Goal: Information Seeking & Learning: Check status

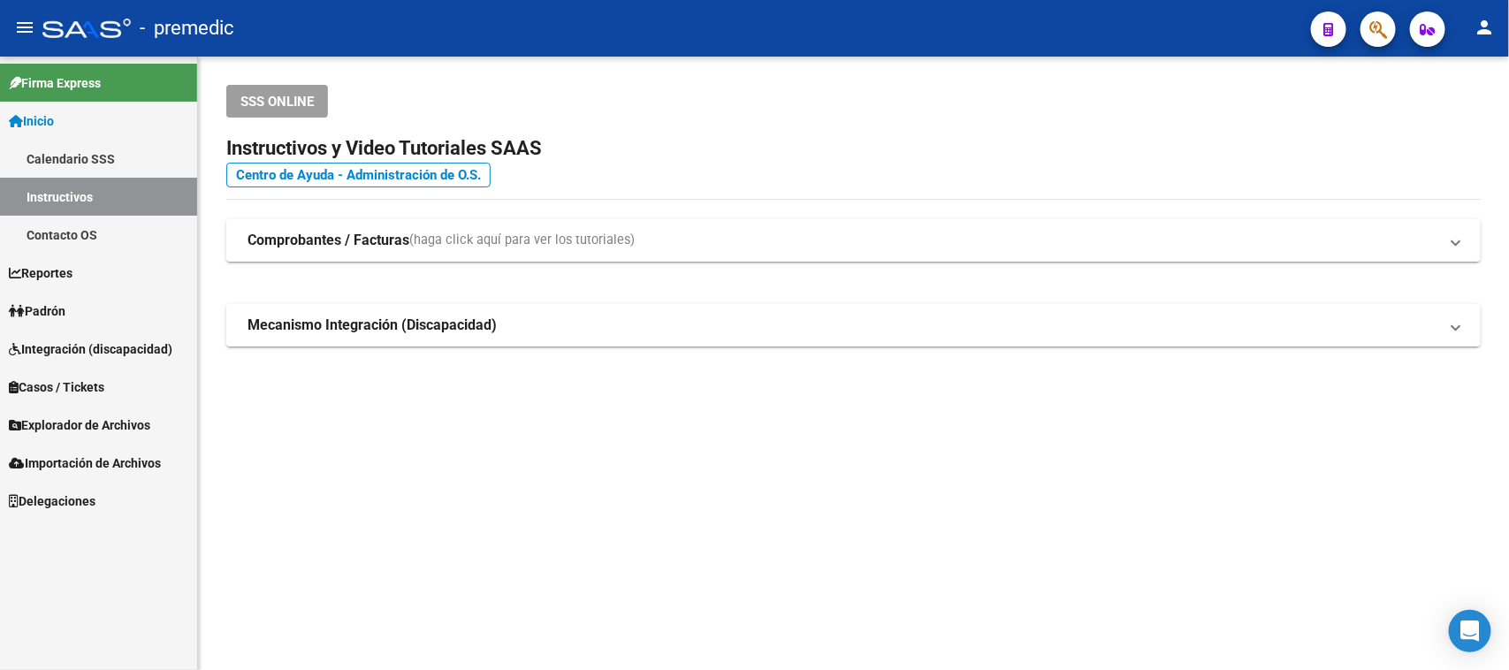
click at [45, 302] on span "Padrón" at bounding box center [37, 311] width 57 height 19
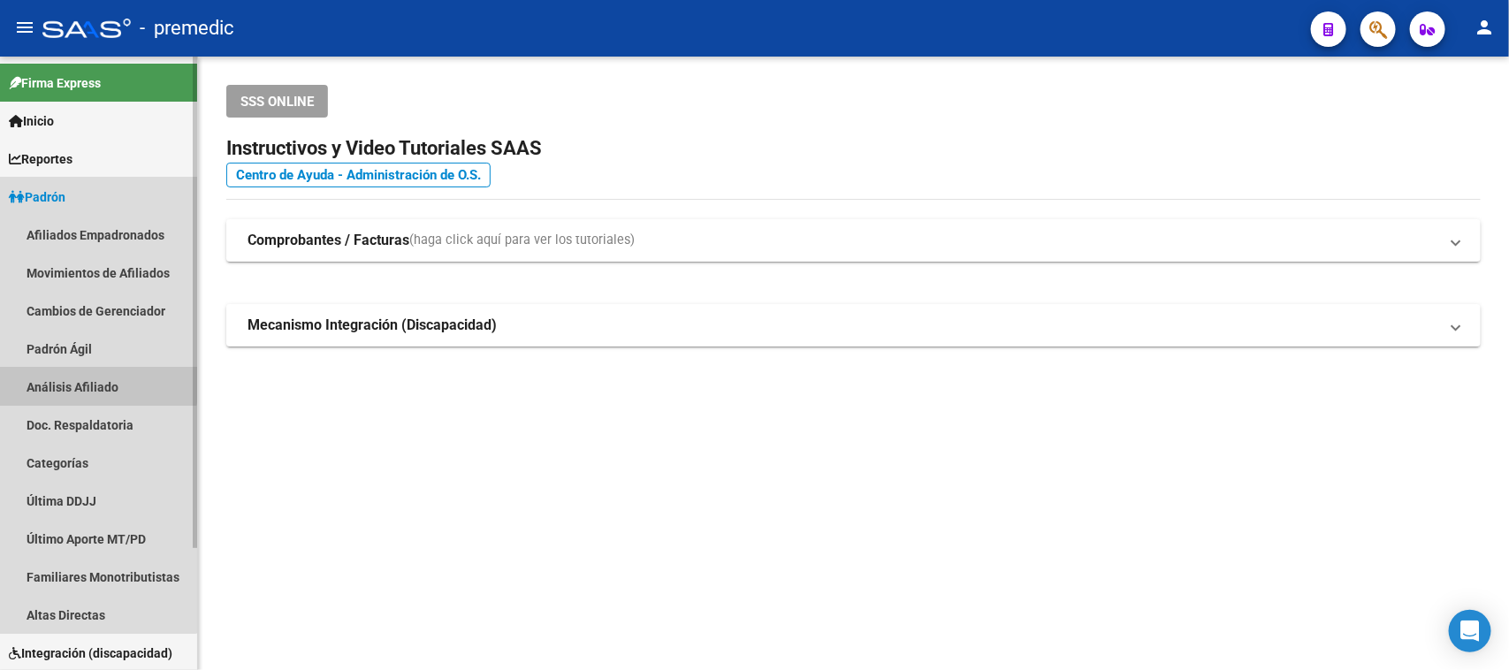
click at [63, 377] on link "Análisis Afiliado" at bounding box center [98, 387] width 197 height 38
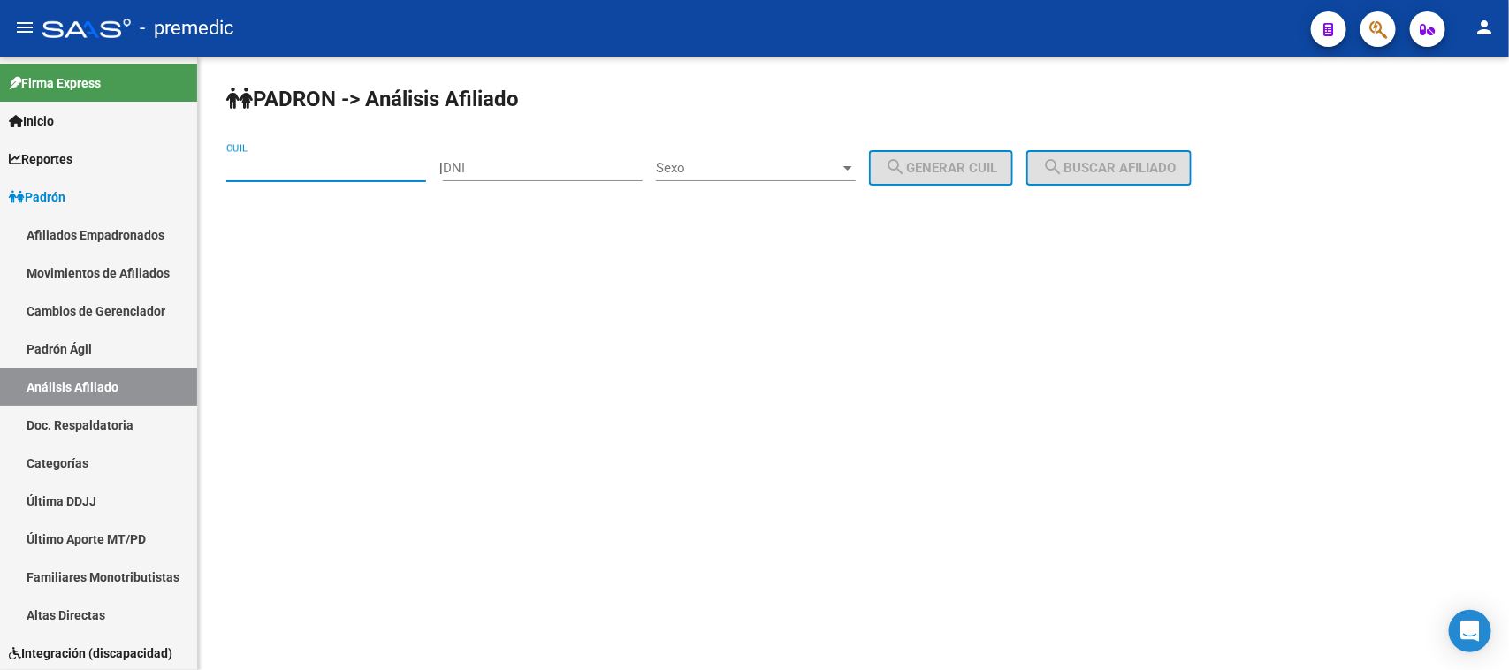
click at [250, 165] on input "CUIL" at bounding box center [326, 168] width 200 height 16
paste input "20-29030739-3"
type input "20-29030739-3"
click at [1094, 164] on span "search Buscar afiliado" at bounding box center [1110, 168] width 134 height 16
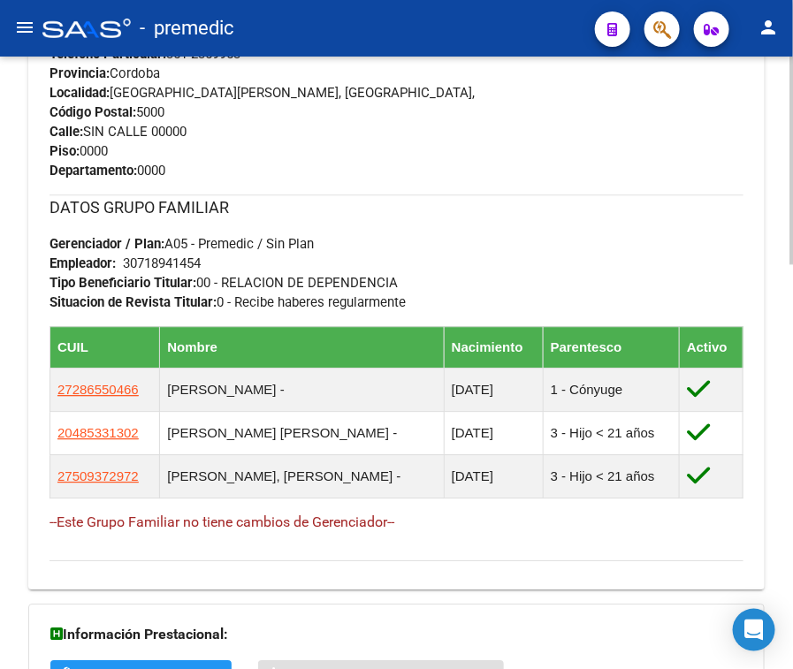
scroll to position [1191, 0]
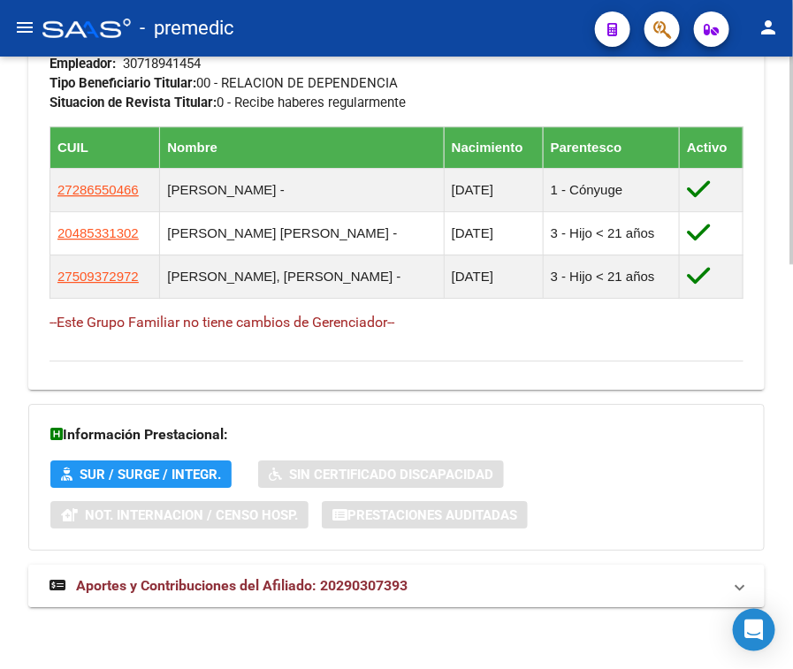
click at [271, 584] on span "Aportes y Contribuciones del Afiliado: 20290307393" at bounding box center [242, 585] width 332 height 17
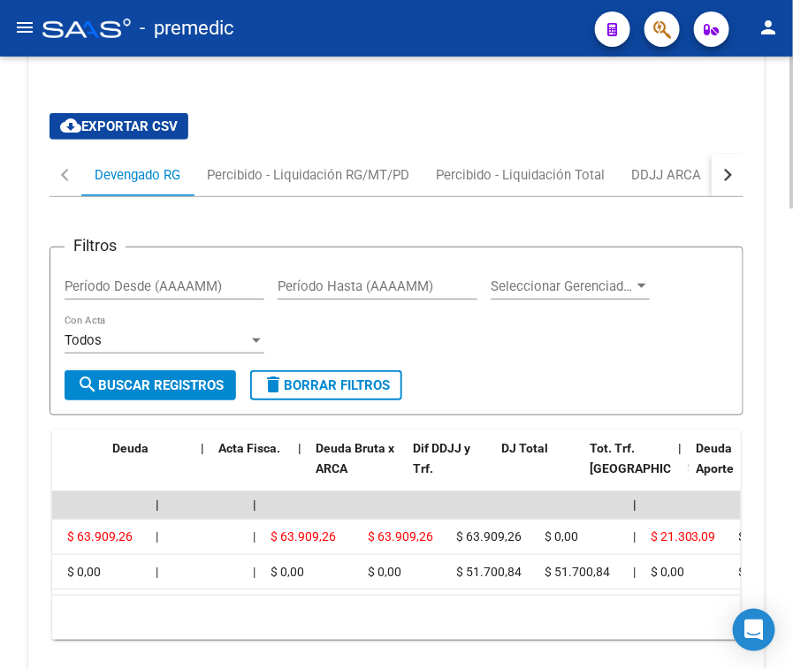
scroll to position [0, 0]
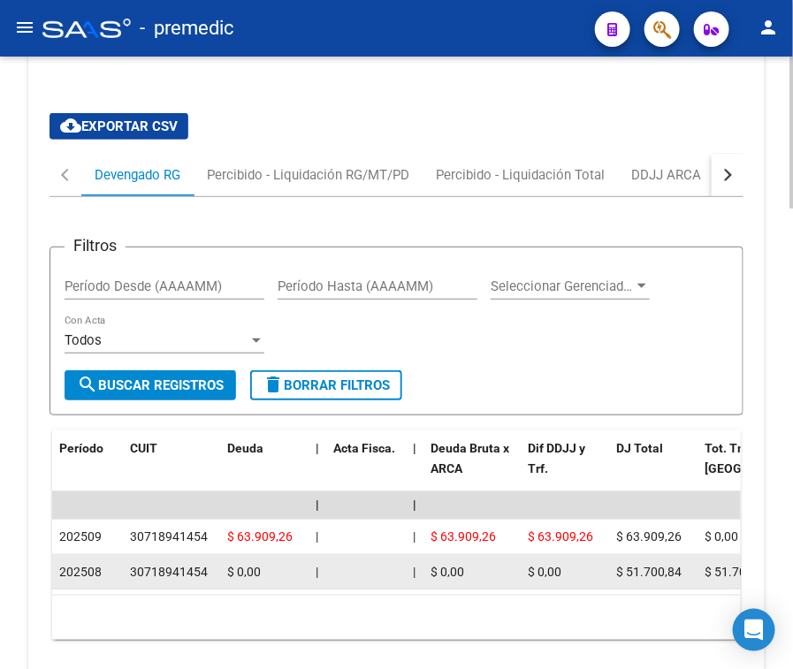
click at [148, 577] on div "30718941454" at bounding box center [169, 572] width 78 height 20
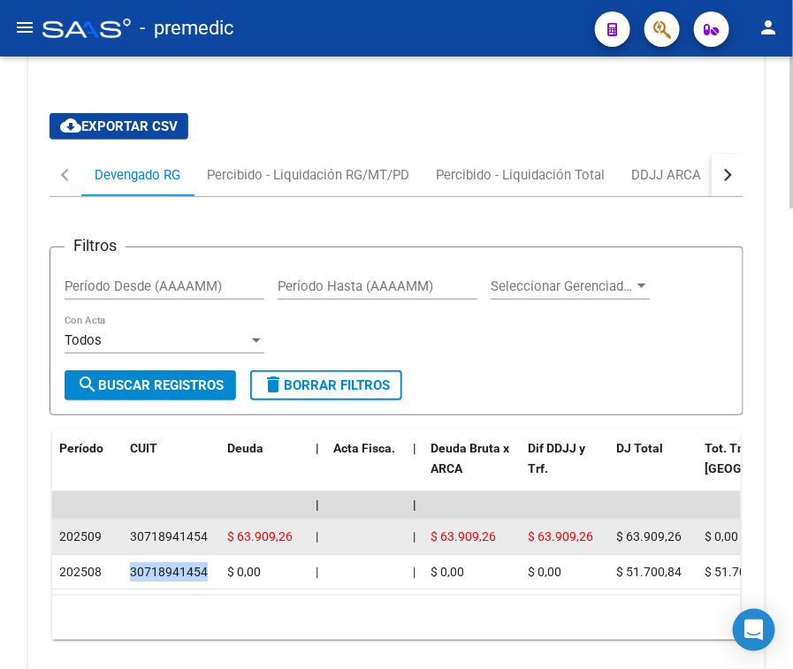
copy div "30718941454"
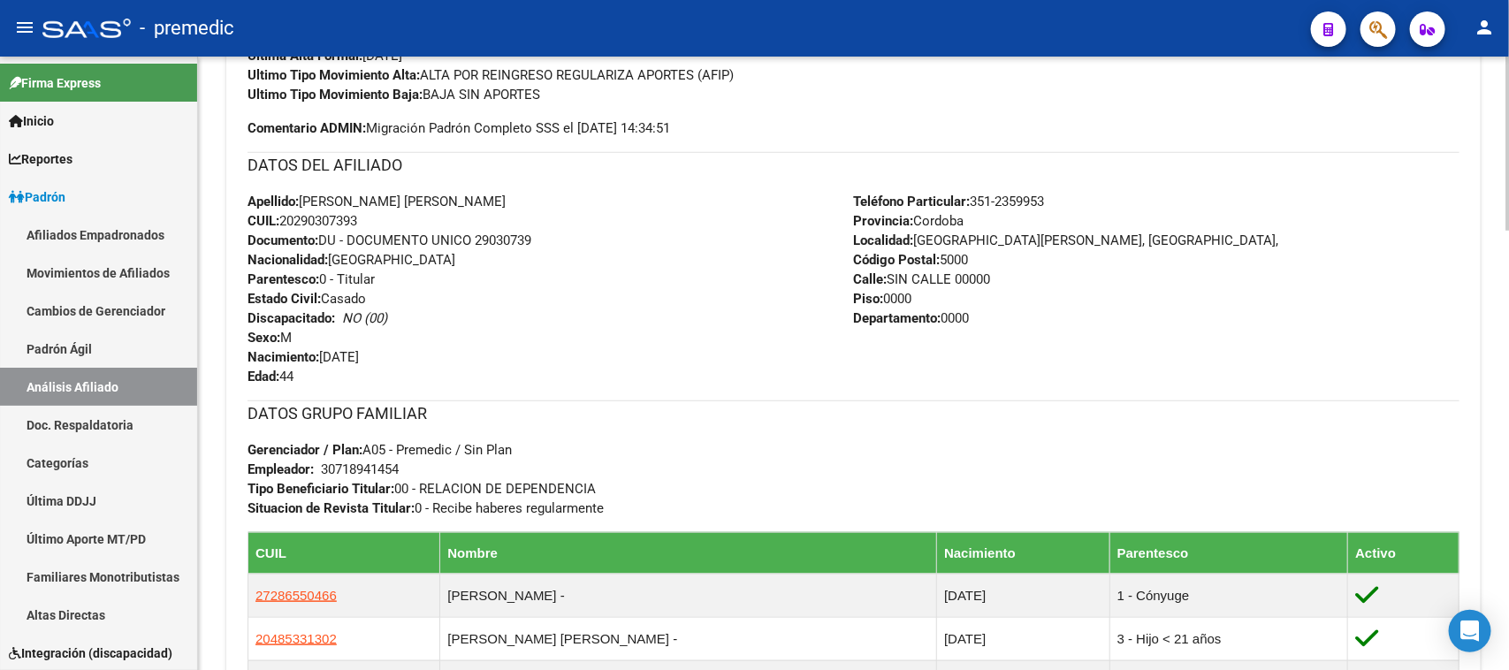
scroll to position [688, 0]
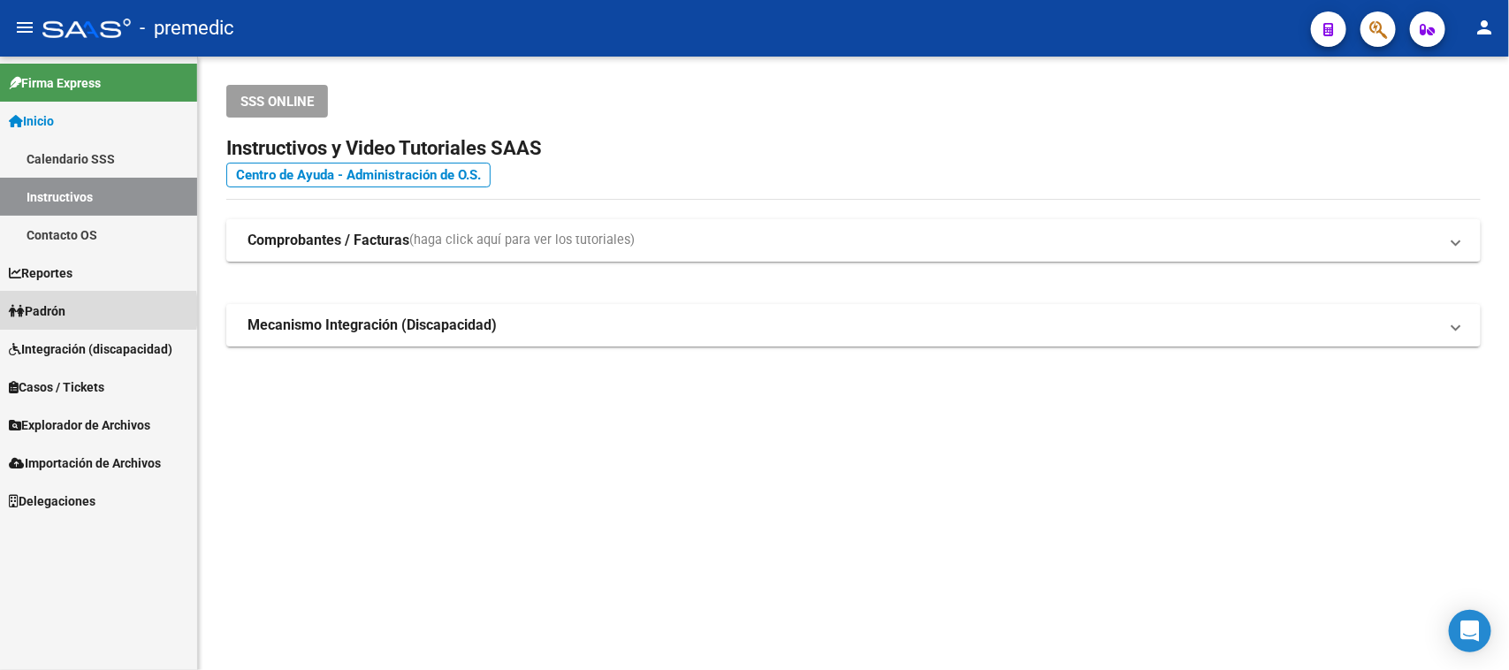
click at [58, 311] on span "Padrón" at bounding box center [37, 311] width 57 height 19
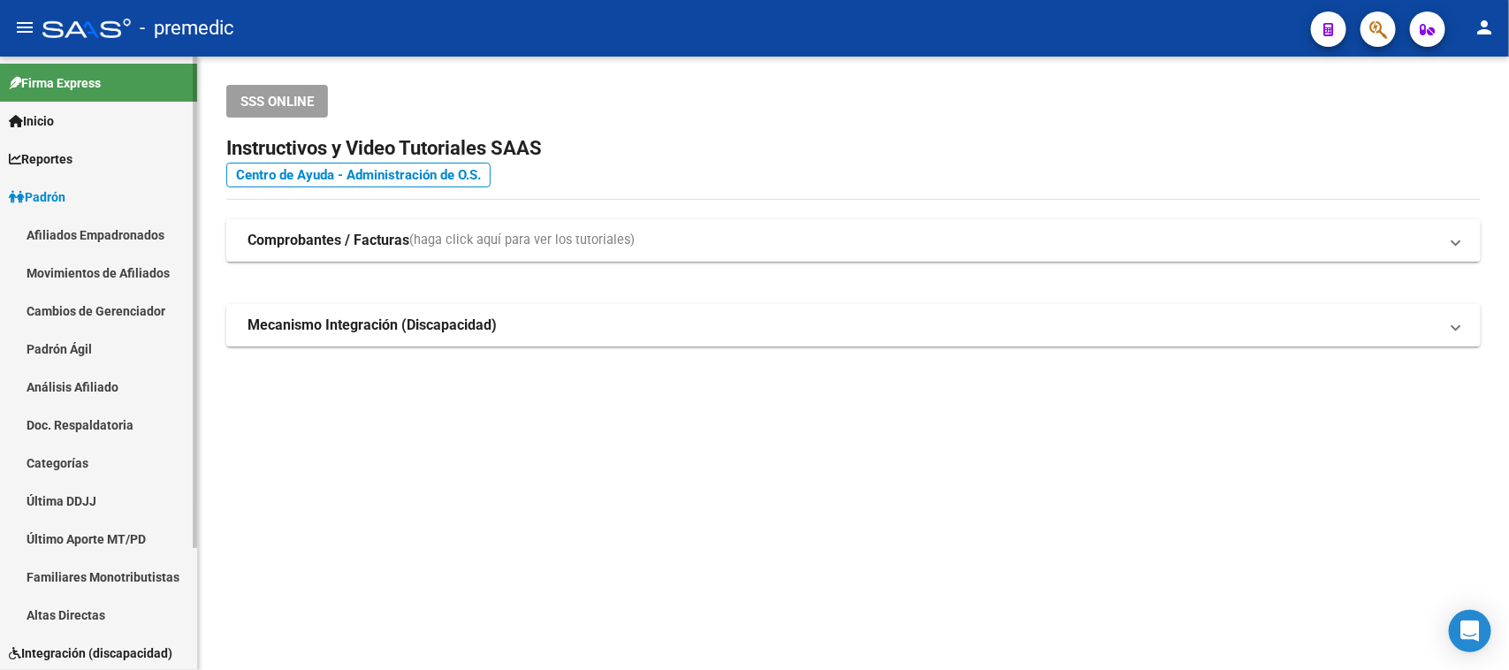
click at [68, 396] on link "Análisis Afiliado" at bounding box center [98, 387] width 197 height 38
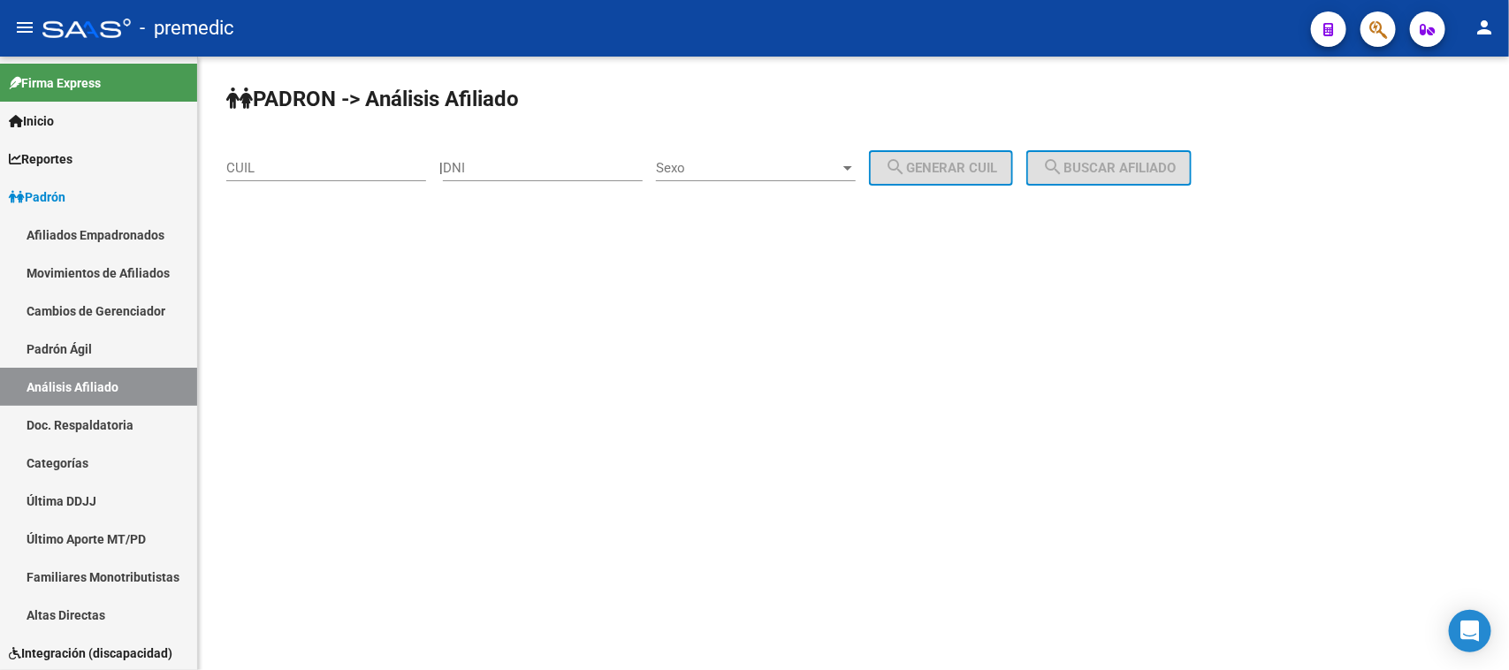
click at [337, 174] on input "CUIL" at bounding box center [326, 168] width 200 height 16
paste input "27-29536099-8"
click at [1064, 161] on mat-icon "search" at bounding box center [1053, 167] width 21 height 21
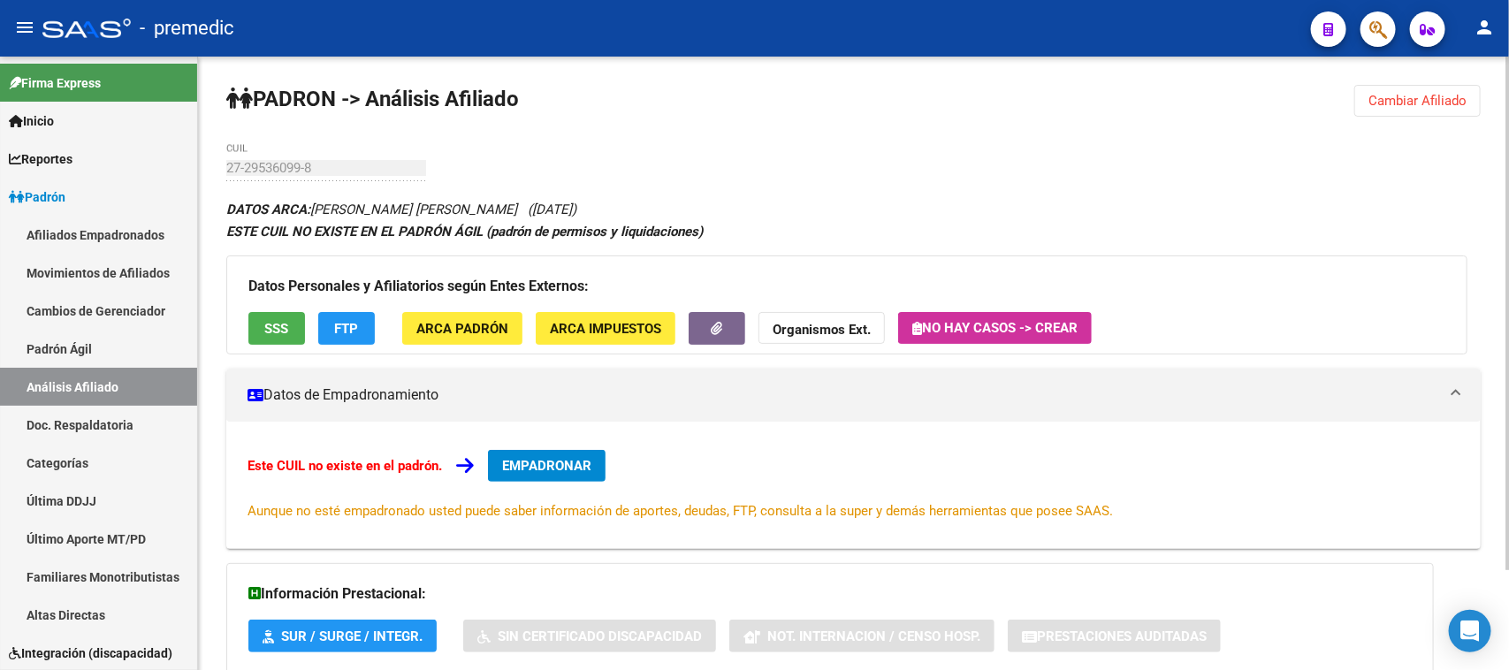
click at [1424, 106] on span "Cambiar Afiliado" at bounding box center [1418, 101] width 98 height 16
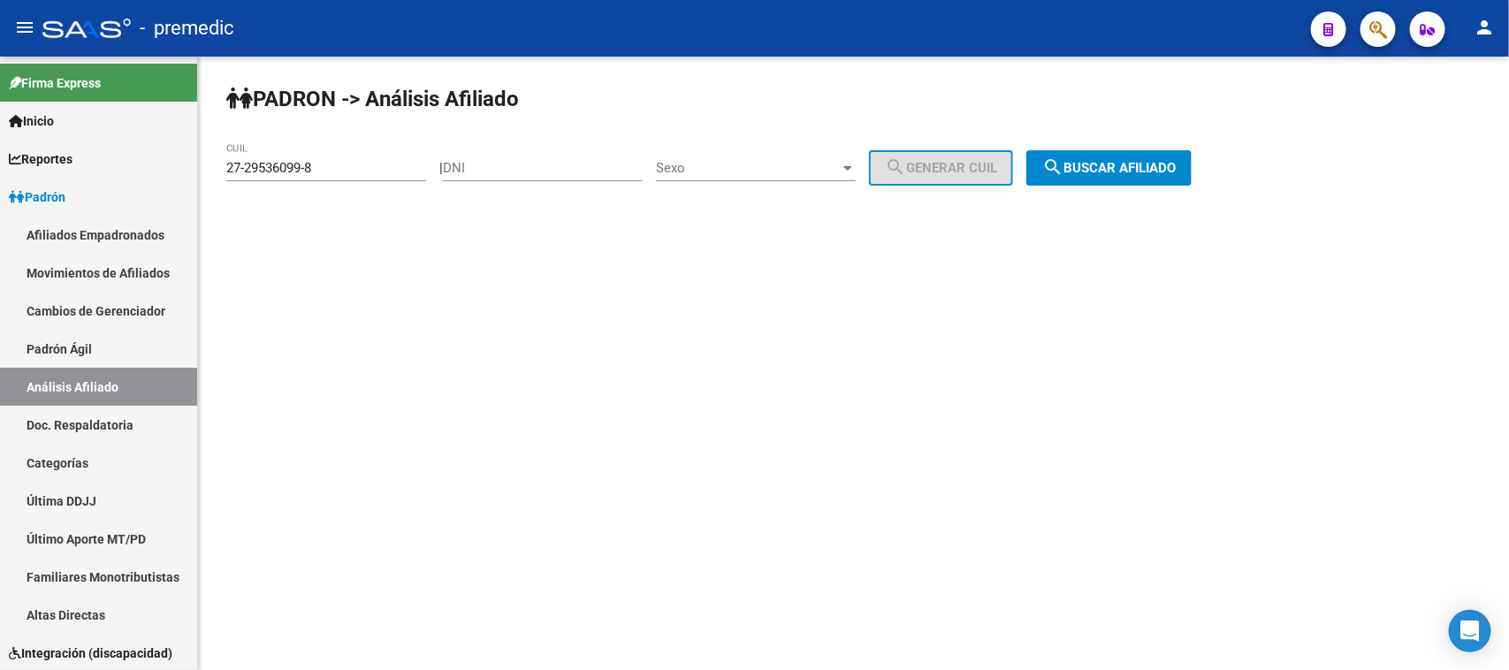
drag, startPoint x: 348, startPoint y: 157, endPoint x: 197, endPoint y: 162, distance: 150.4
click at [197, 162] on mat-sidenav-container "Firma Express Inicio Calendario SSS Instructivos Contacto OS Reportes Padrón Tr…" at bounding box center [754, 364] width 1509 height 614
drag, startPoint x: 342, startPoint y: 164, endPoint x: 184, endPoint y: 162, distance: 158.3
click at [178, 162] on mat-sidenav-container "Firma Express Inicio Calendario SSS Instructivos Contacto OS Reportes Padrón Tr…" at bounding box center [754, 364] width 1509 height 614
paste input "0-31635234-1"
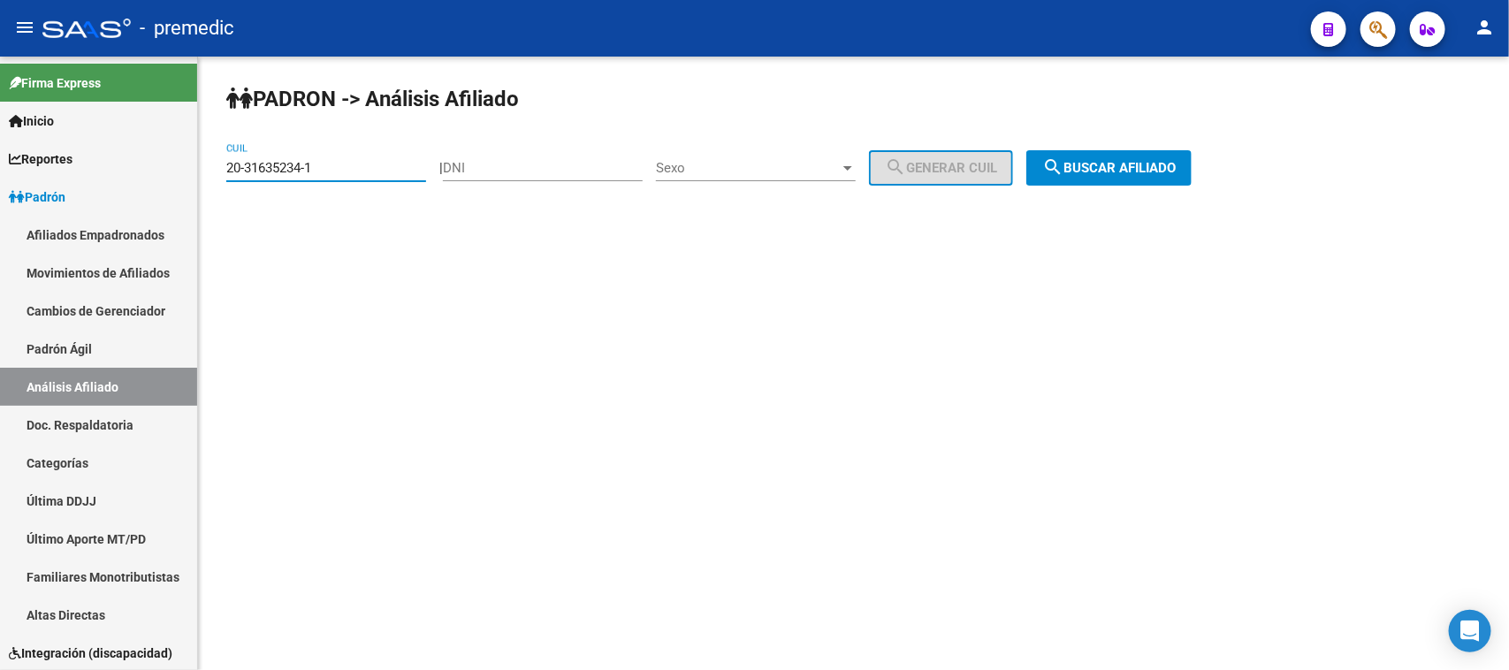
click at [1096, 152] on button "search Buscar afiliado" at bounding box center [1109, 167] width 165 height 35
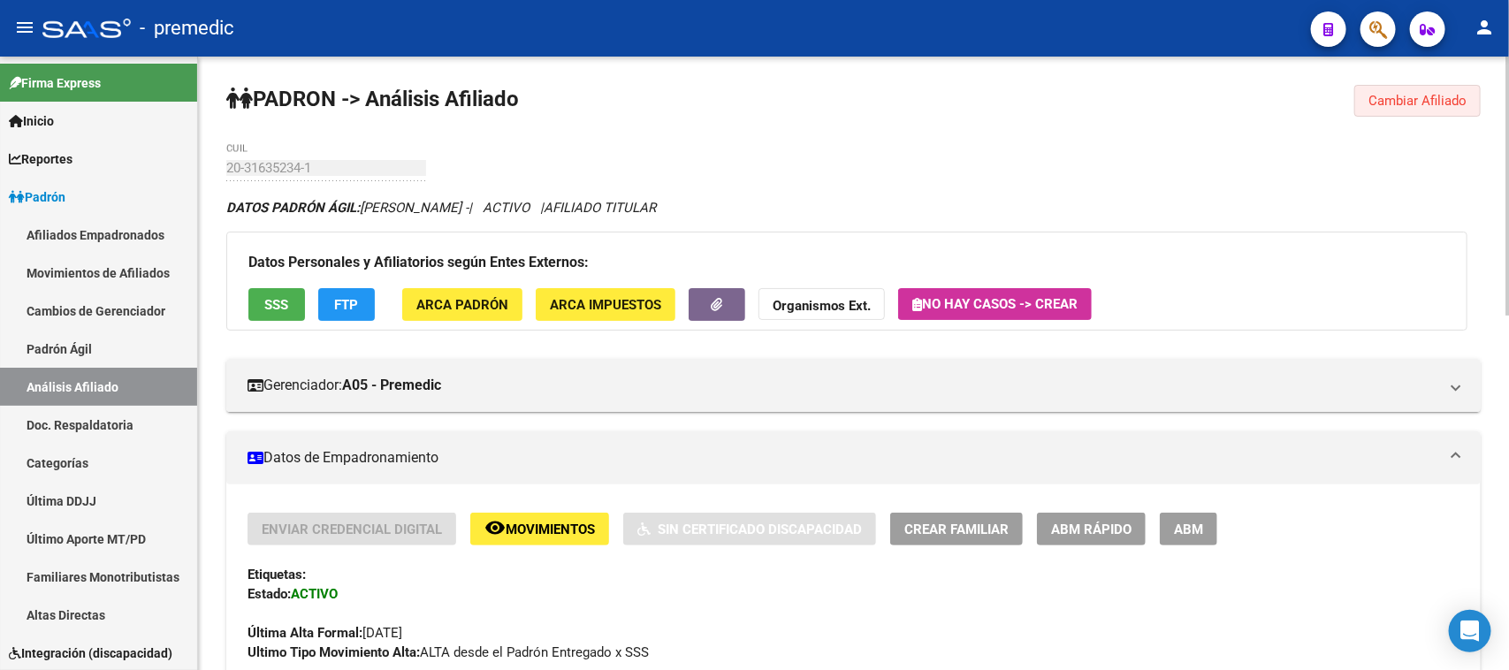
click at [1395, 108] on button "Cambiar Afiliado" at bounding box center [1418, 101] width 126 height 32
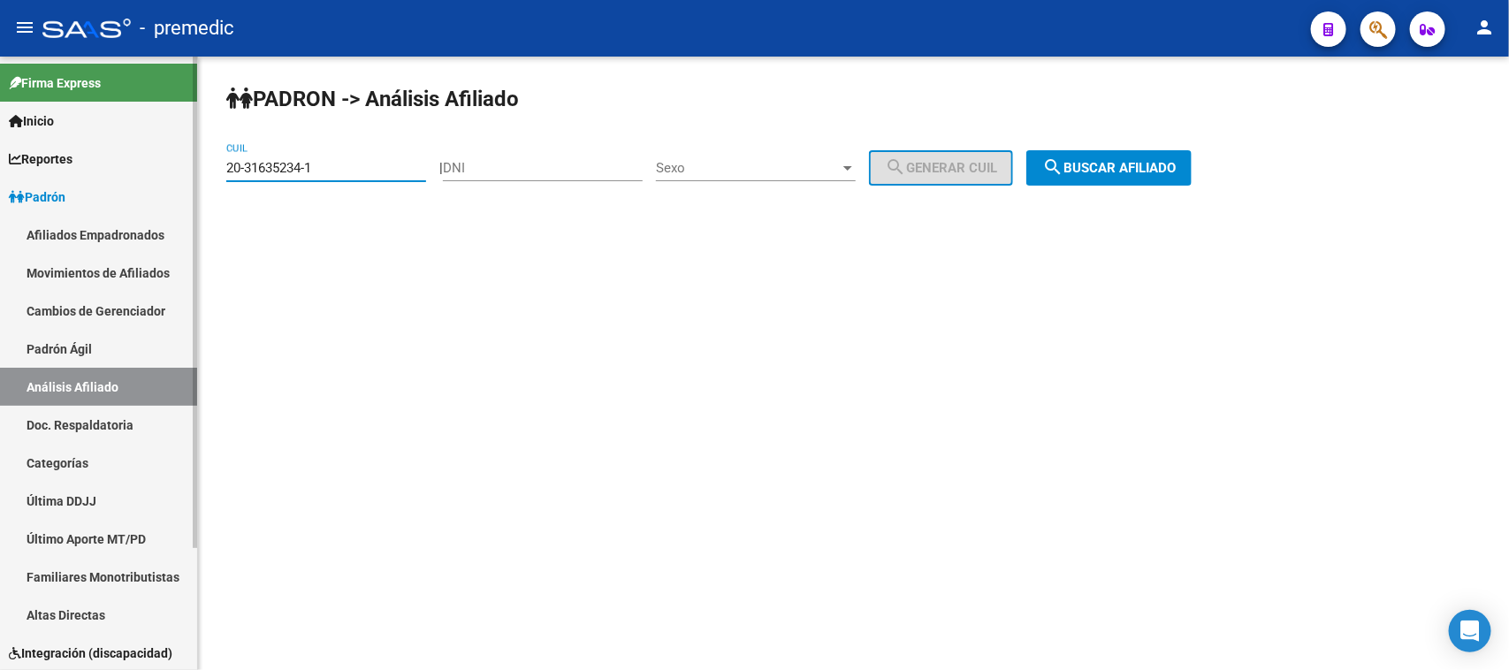
drag, startPoint x: 306, startPoint y: 173, endPoint x: 134, endPoint y: 173, distance: 172.4
click at [134, 173] on mat-sidenav-container "Firma Express Inicio Calendario SSS Instructivos Contacto OS Reportes Padrón Tr…" at bounding box center [754, 364] width 1509 height 614
paste input "7-31522019-5"
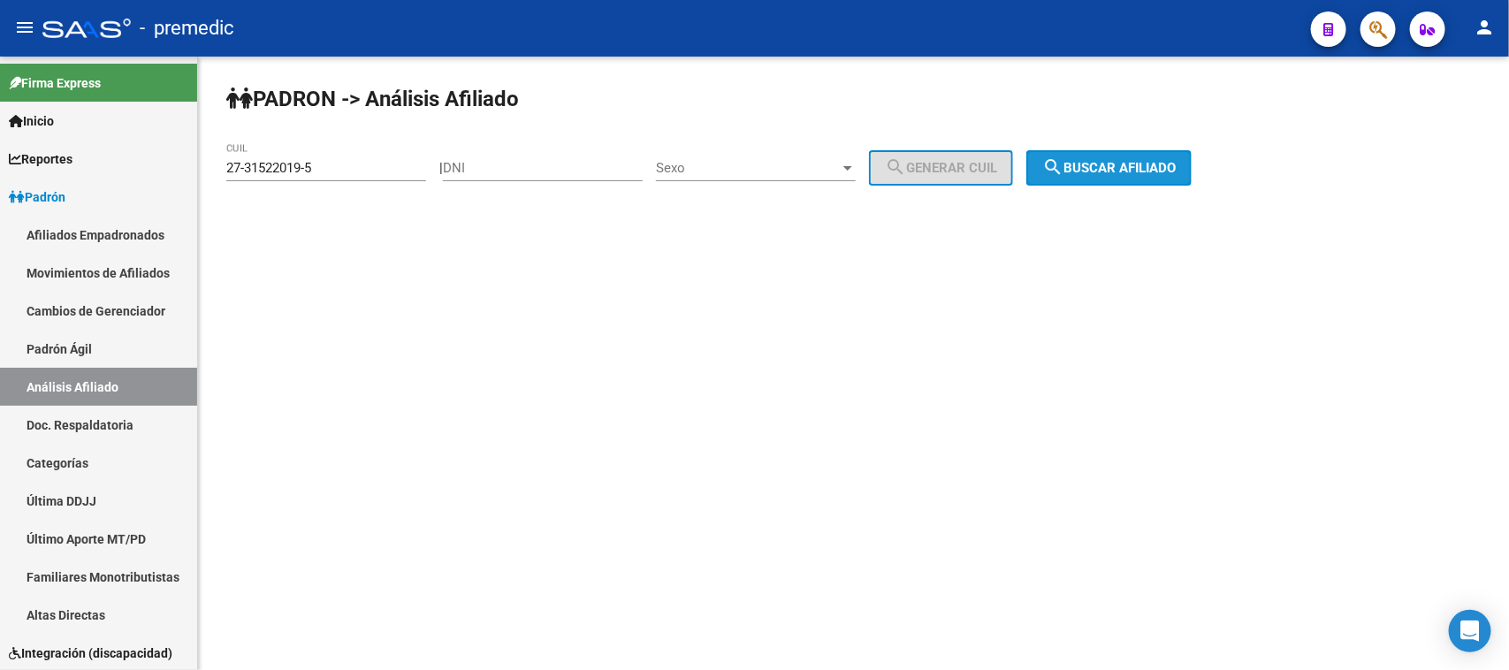
click at [1176, 166] on span "search Buscar afiliado" at bounding box center [1110, 168] width 134 height 16
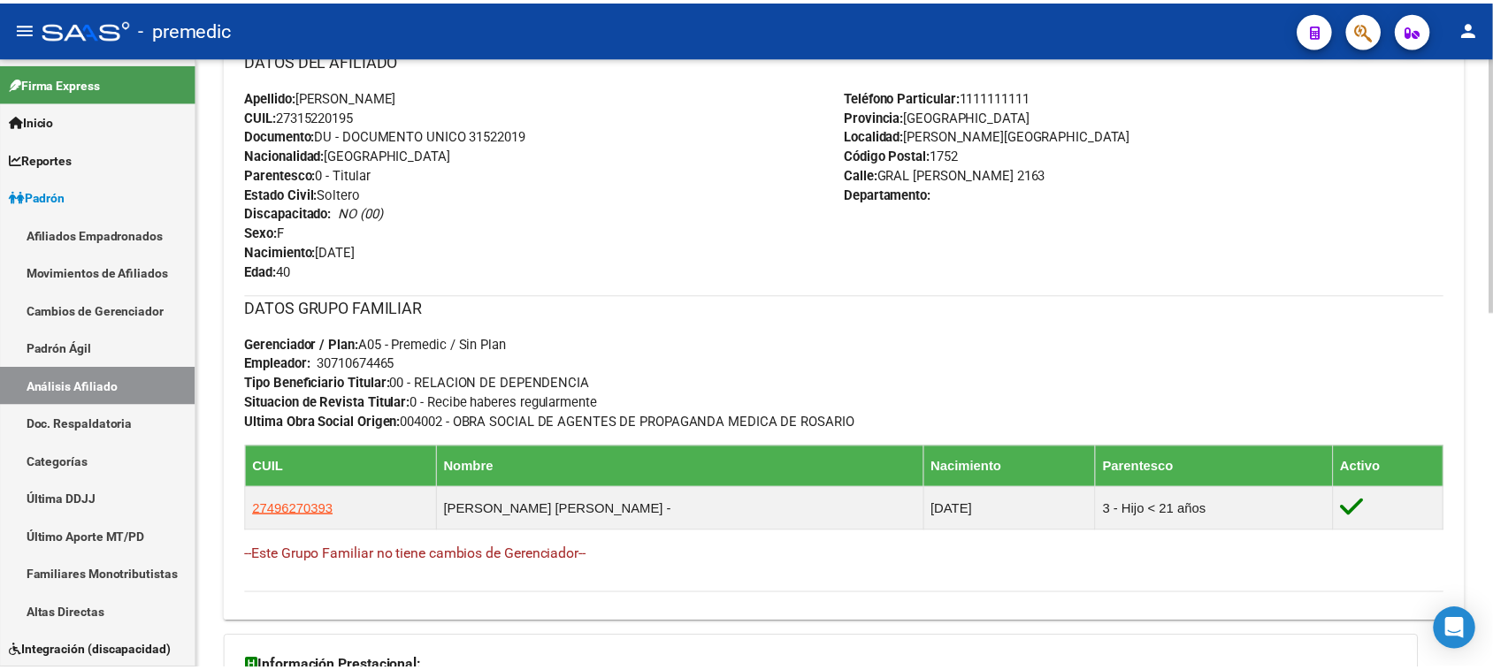
scroll to position [860, 0]
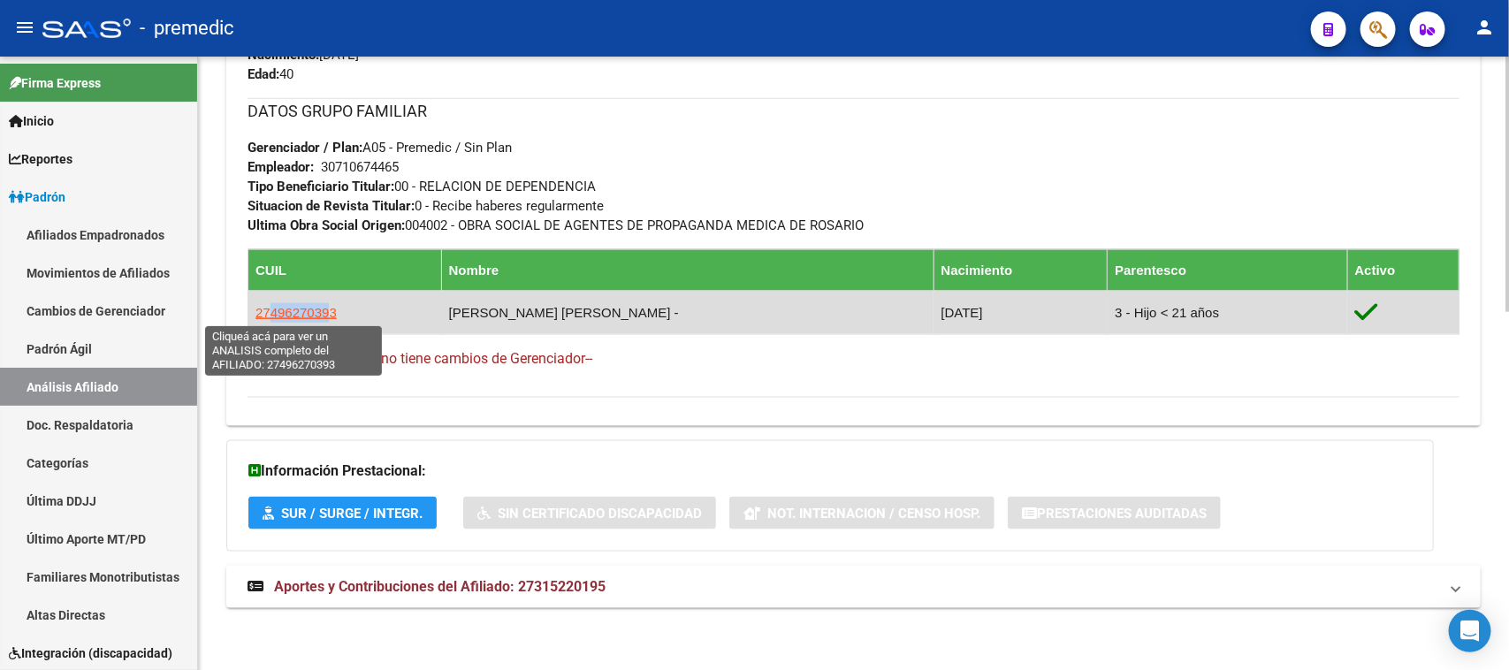
drag, startPoint x: 310, startPoint y: 308, endPoint x: 270, endPoint y: 315, distance: 41.3
click at [270, 315] on span "27496270393" at bounding box center [296, 312] width 81 height 15
copy span "49627039"
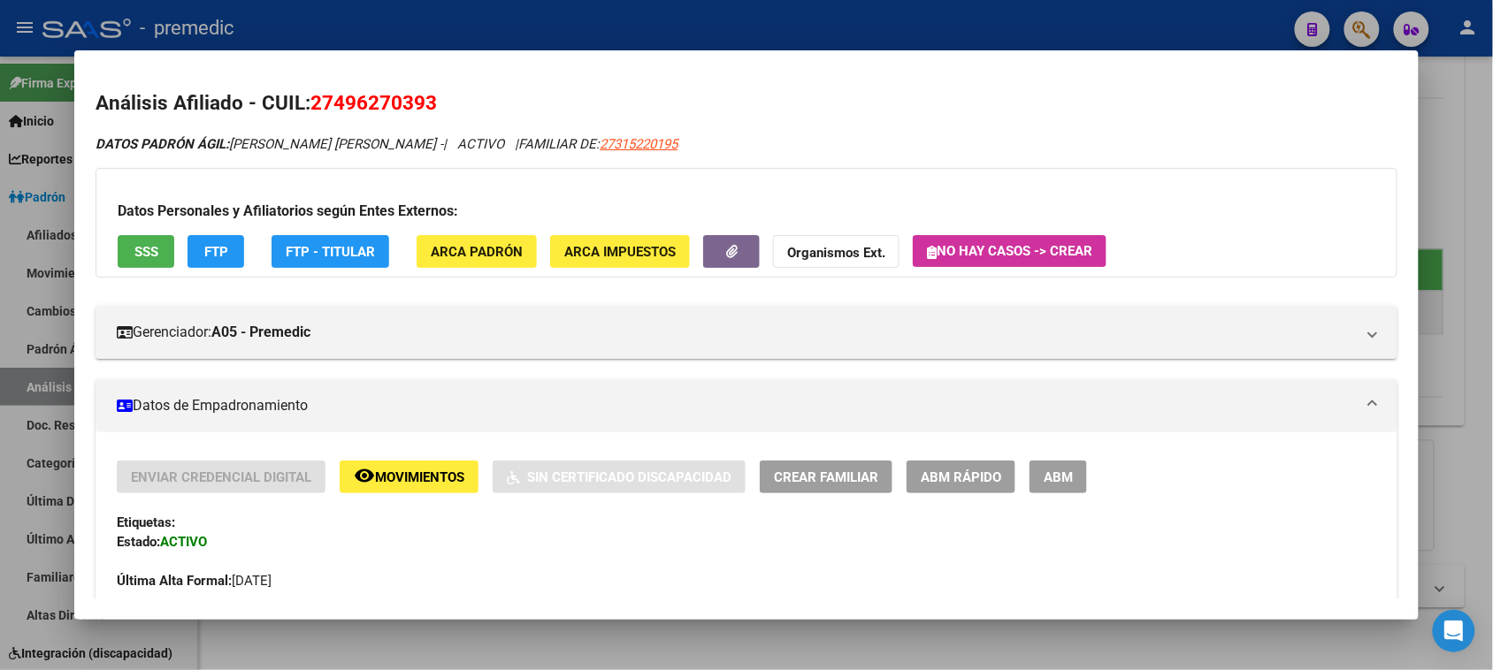
drag, startPoint x: 417, startPoint y: 102, endPoint x: 332, endPoint y: 111, distance: 86.2
click at [332, 111] on span "27496270393" at bounding box center [373, 102] width 126 height 23
copy span "49627039"
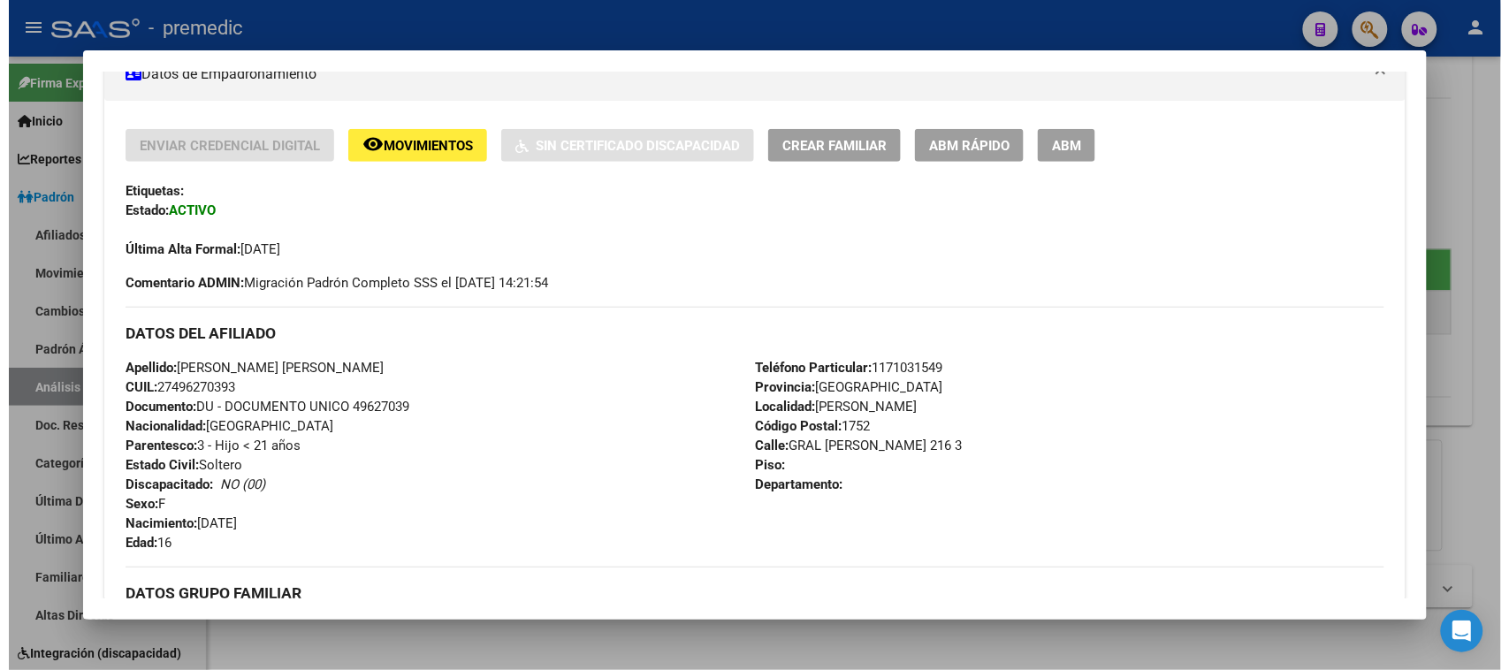
scroll to position [0, 0]
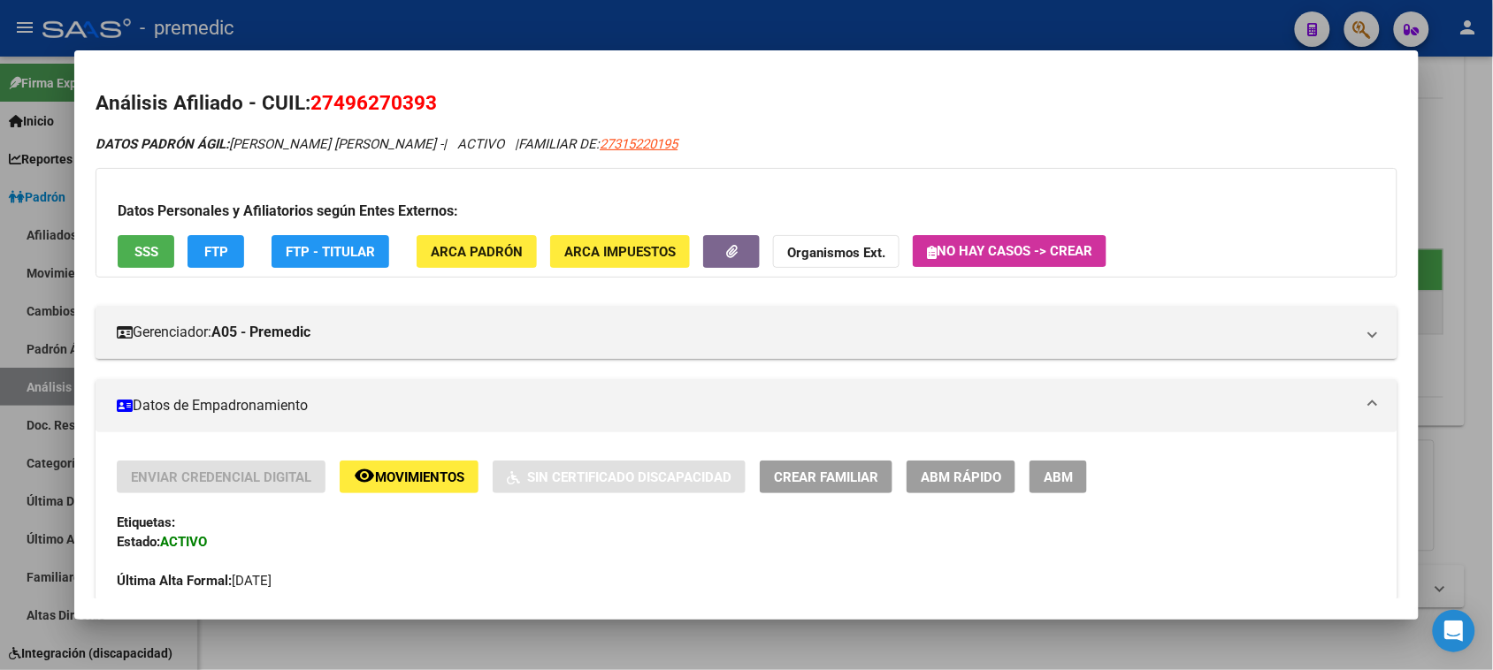
click at [1447, 91] on div at bounding box center [746, 335] width 1493 height 670
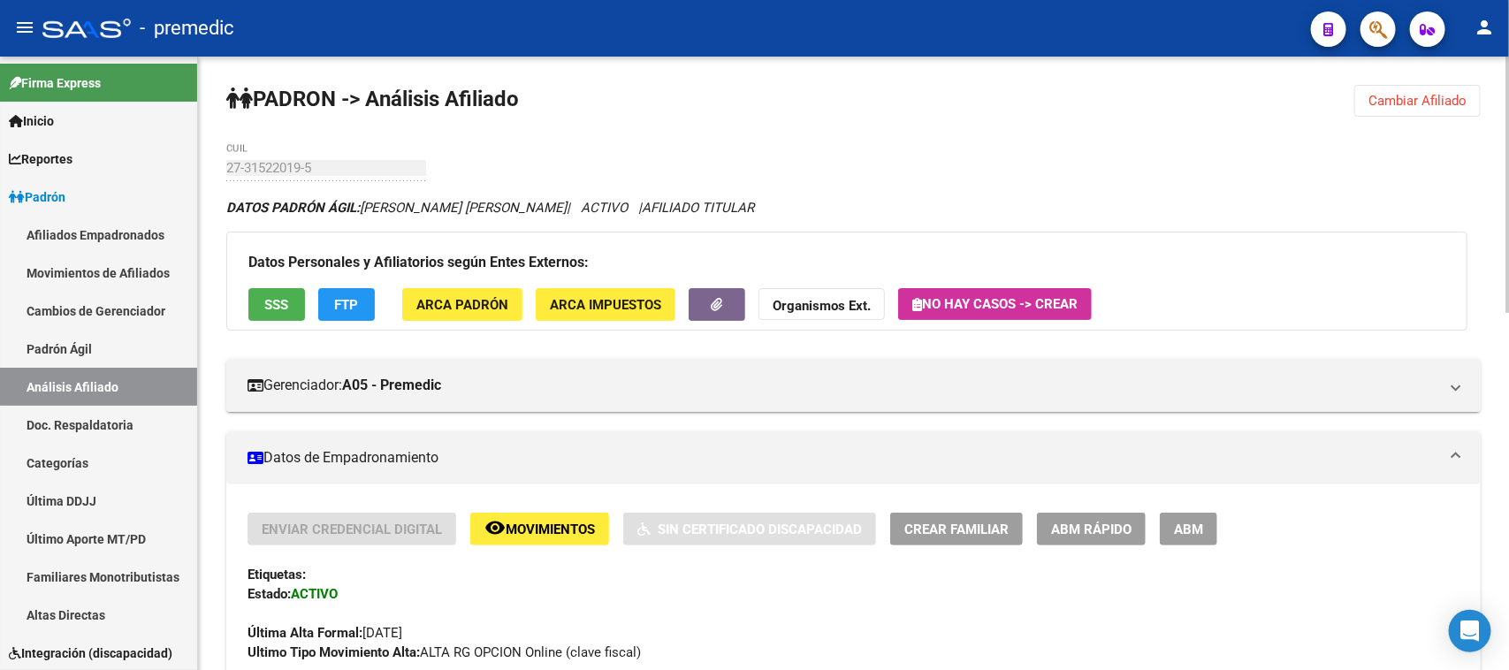
click at [1411, 97] on span "Cambiar Afiliado" at bounding box center [1418, 101] width 98 height 16
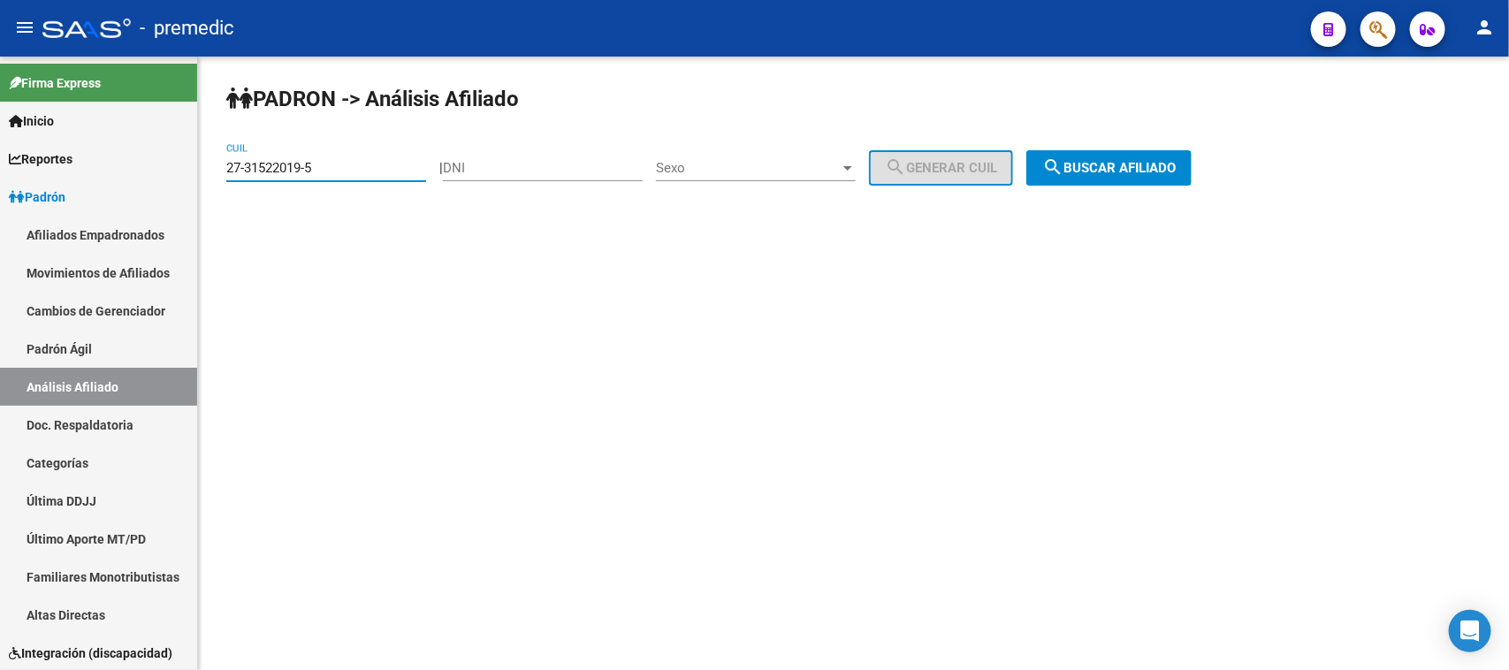
drag, startPoint x: 347, startPoint y: 169, endPoint x: 213, endPoint y: 159, distance: 133.9
click at [174, 157] on mat-sidenav-container "Firma Express Inicio Calendario SSS Instructivos Contacto OS Reportes Padrón Tr…" at bounding box center [754, 364] width 1509 height 614
paste input "0-32676718-3"
type input "20-32676718-3"
click at [1176, 166] on span "search Buscar afiliado" at bounding box center [1110, 168] width 134 height 16
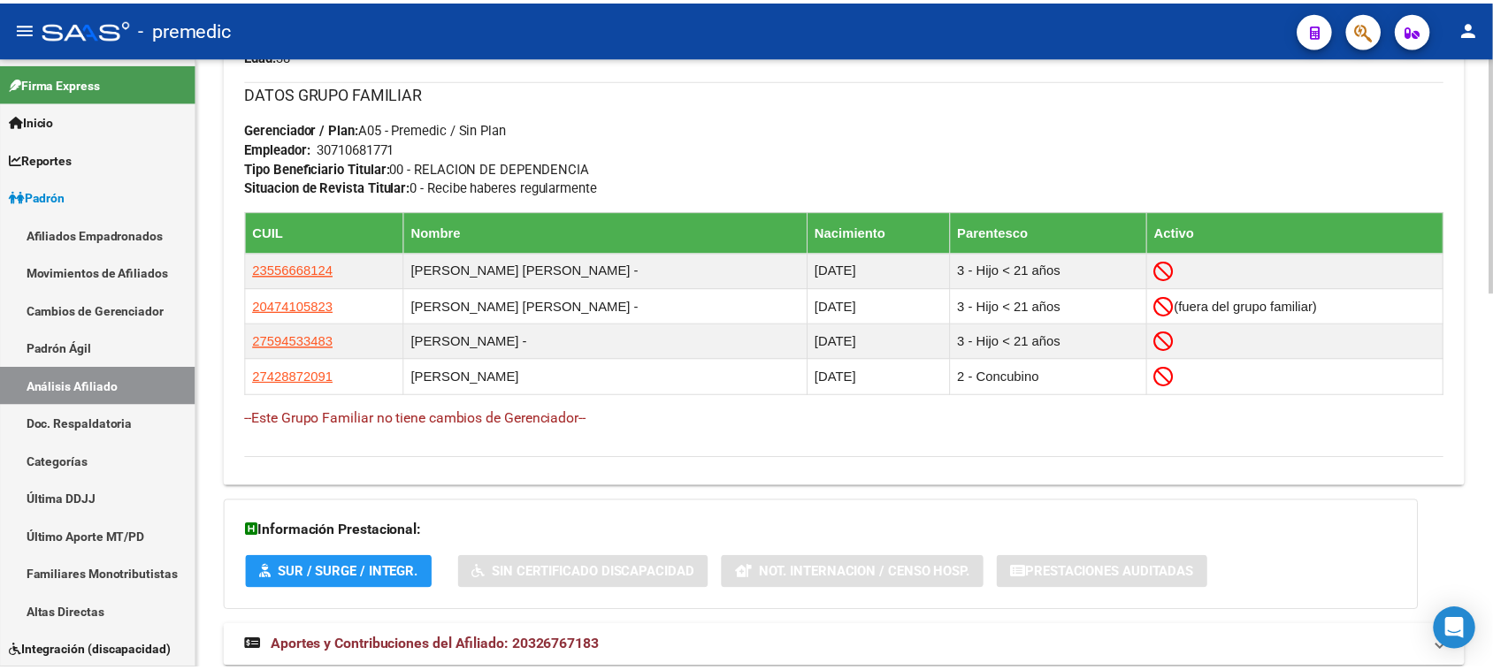
scroll to position [807, 0]
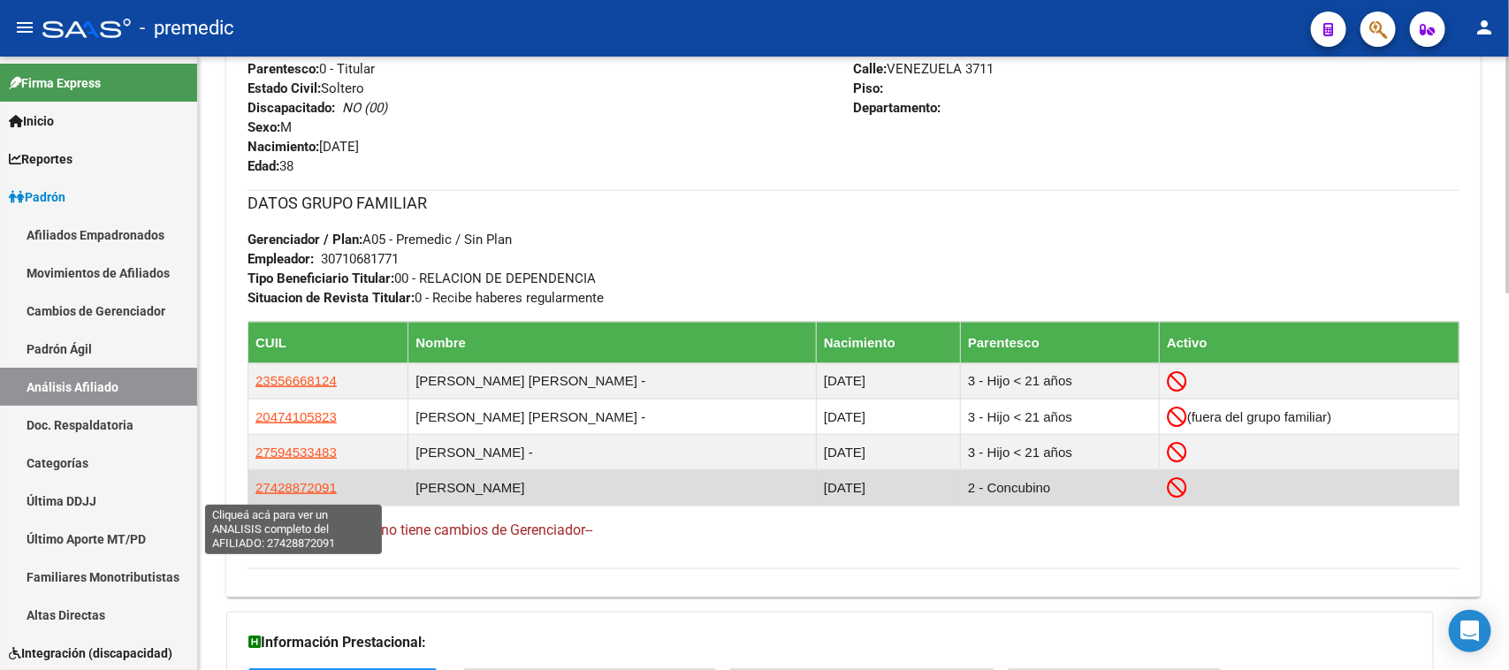
click at [283, 495] on span "27428872091" at bounding box center [296, 487] width 81 height 15
type textarea "27428872091"
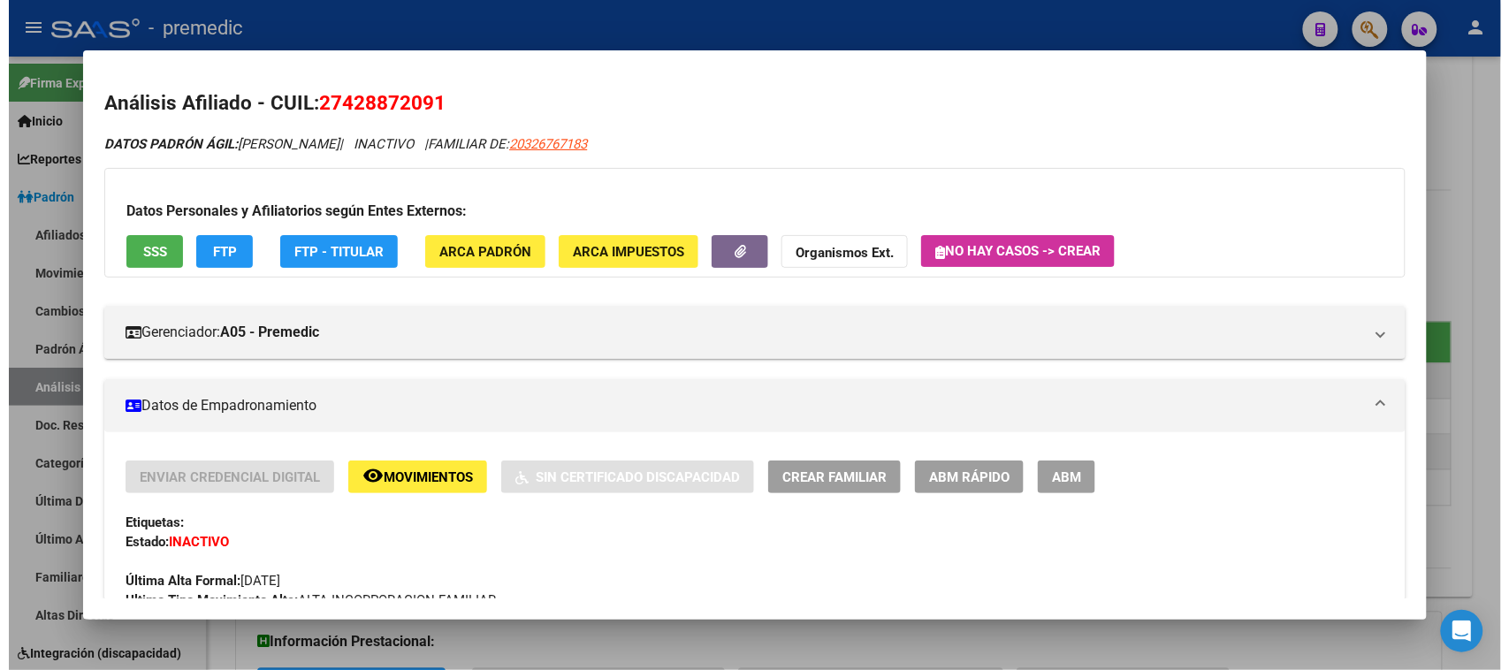
scroll to position [111, 0]
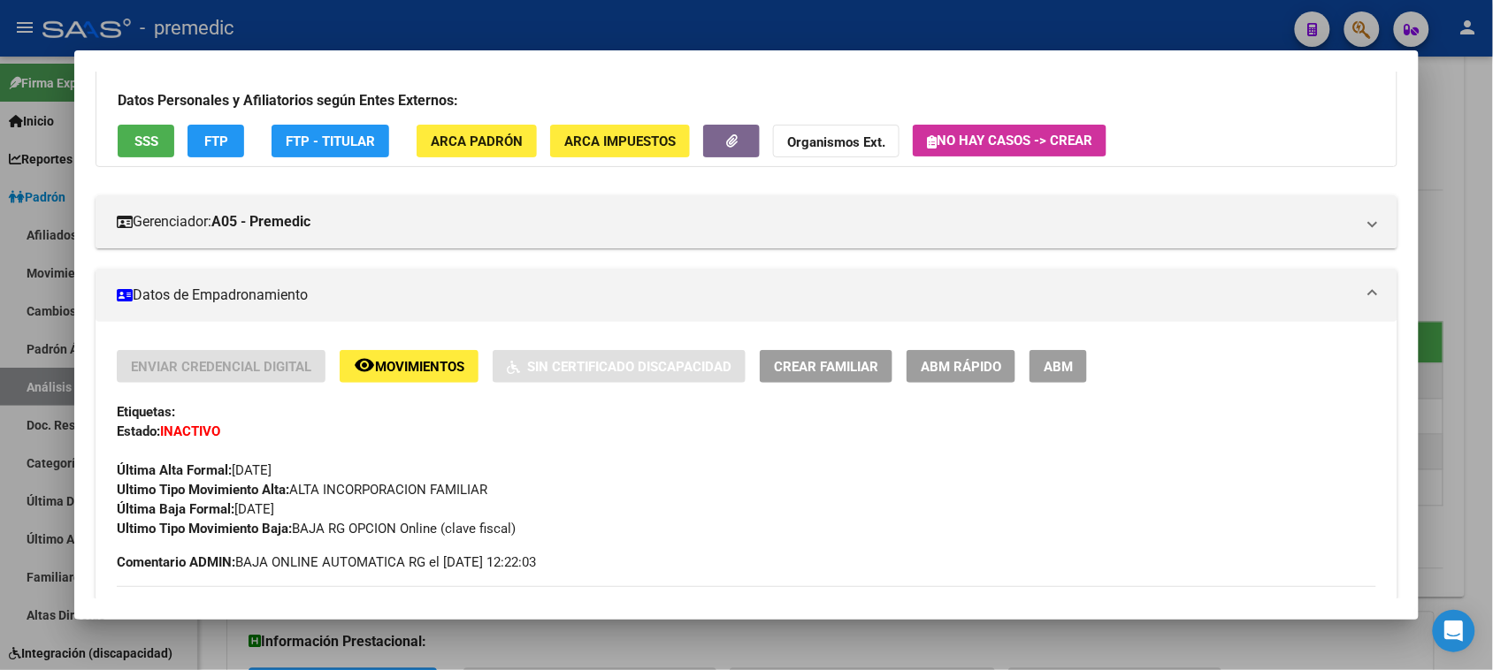
click at [559, 643] on div at bounding box center [746, 335] width 1493 height 670
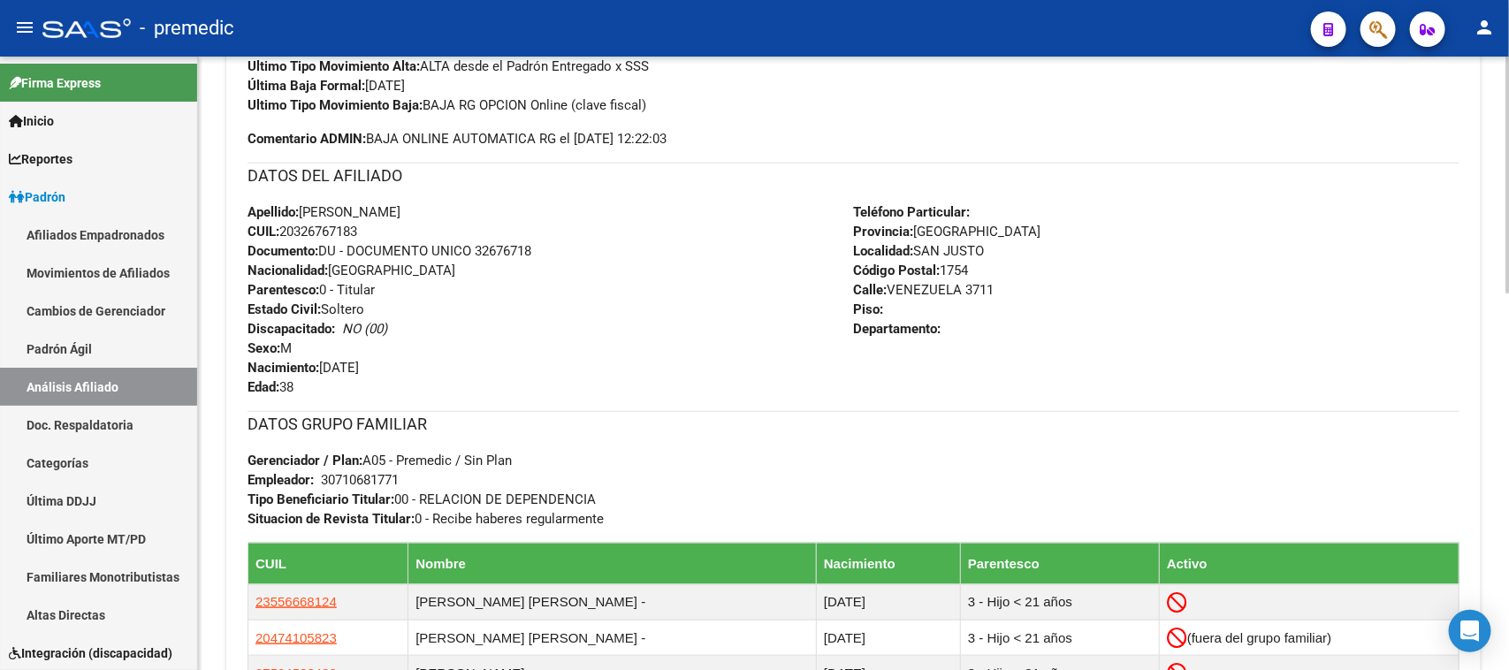
scroll to position [476, 0]
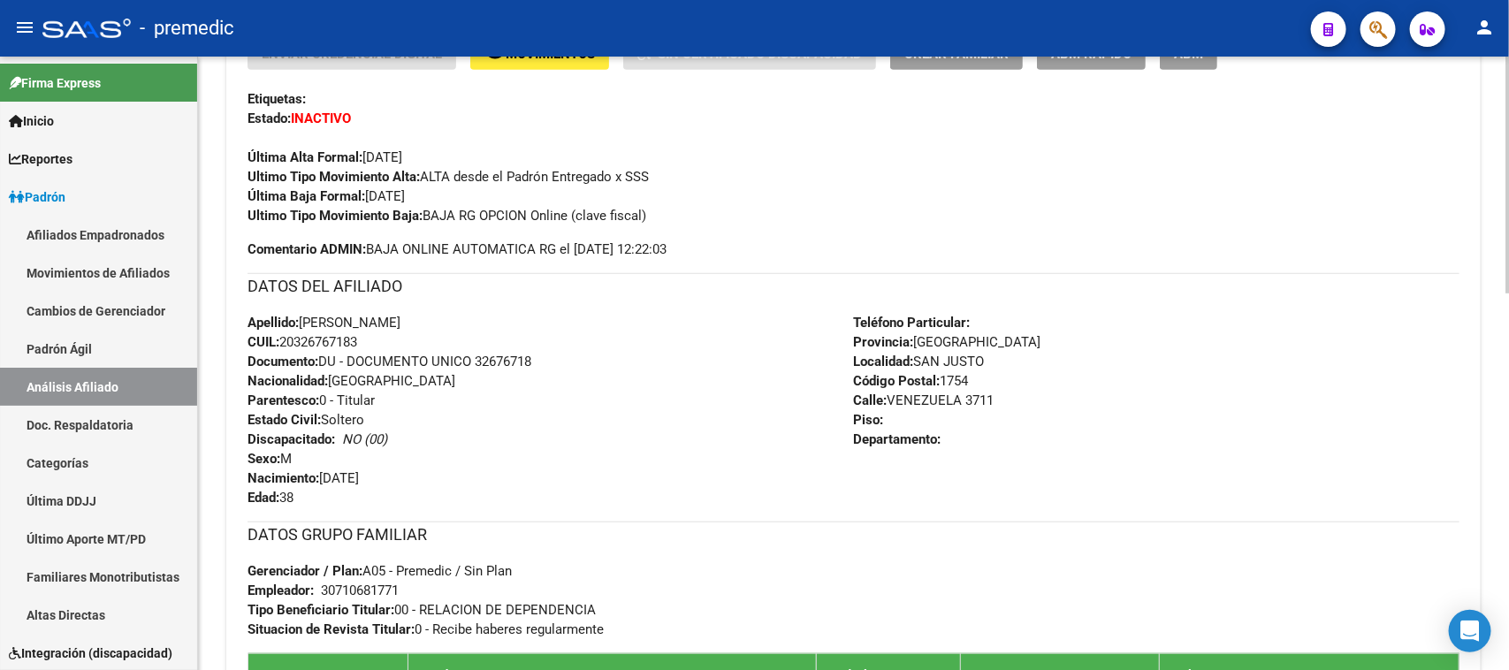
drag, startPoint x: 427, startPoint y: 214, endPoint x: 546, endPoint y: 219, distance: 119.5
click at [546, 219] on span "Ultimo Tipo Movimiento Baja: BAJA RG OPCION Online (clave fiscal)" at bounding box center [447, 216] width 399 height 16
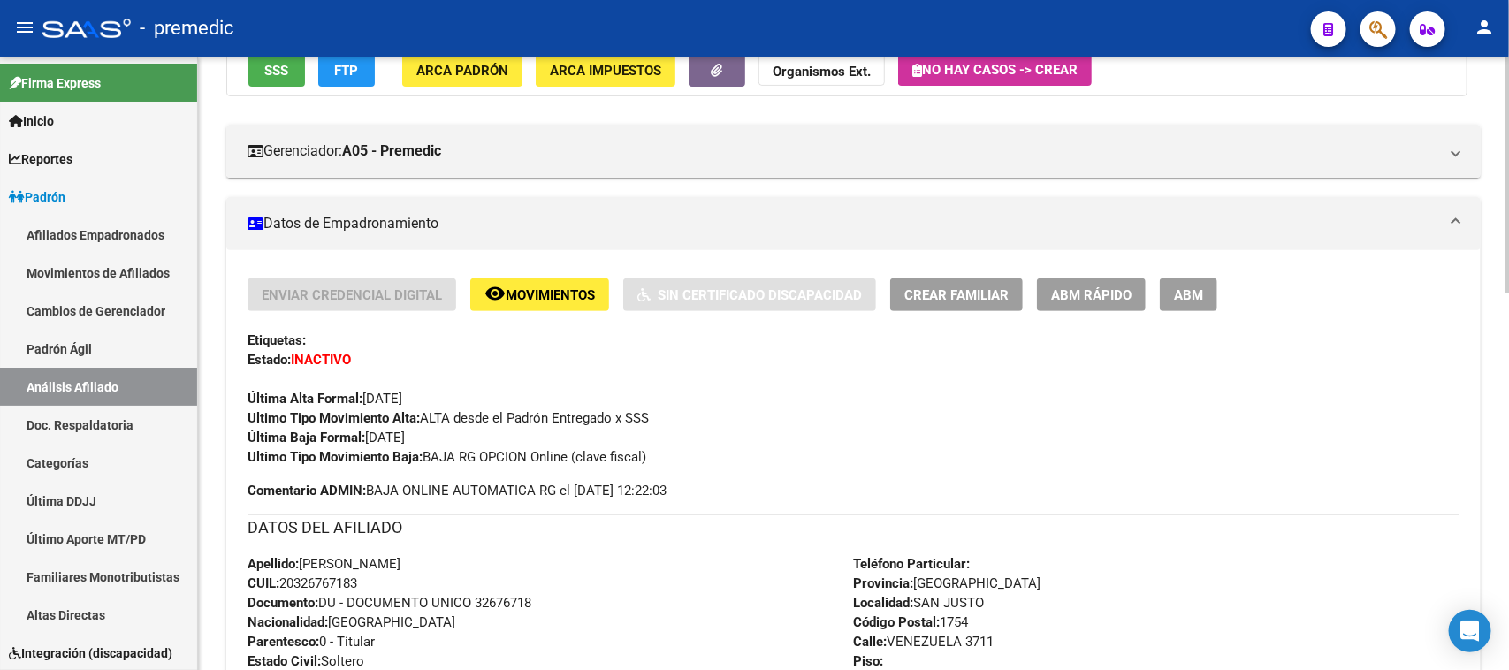
scroll to position [0, 0]
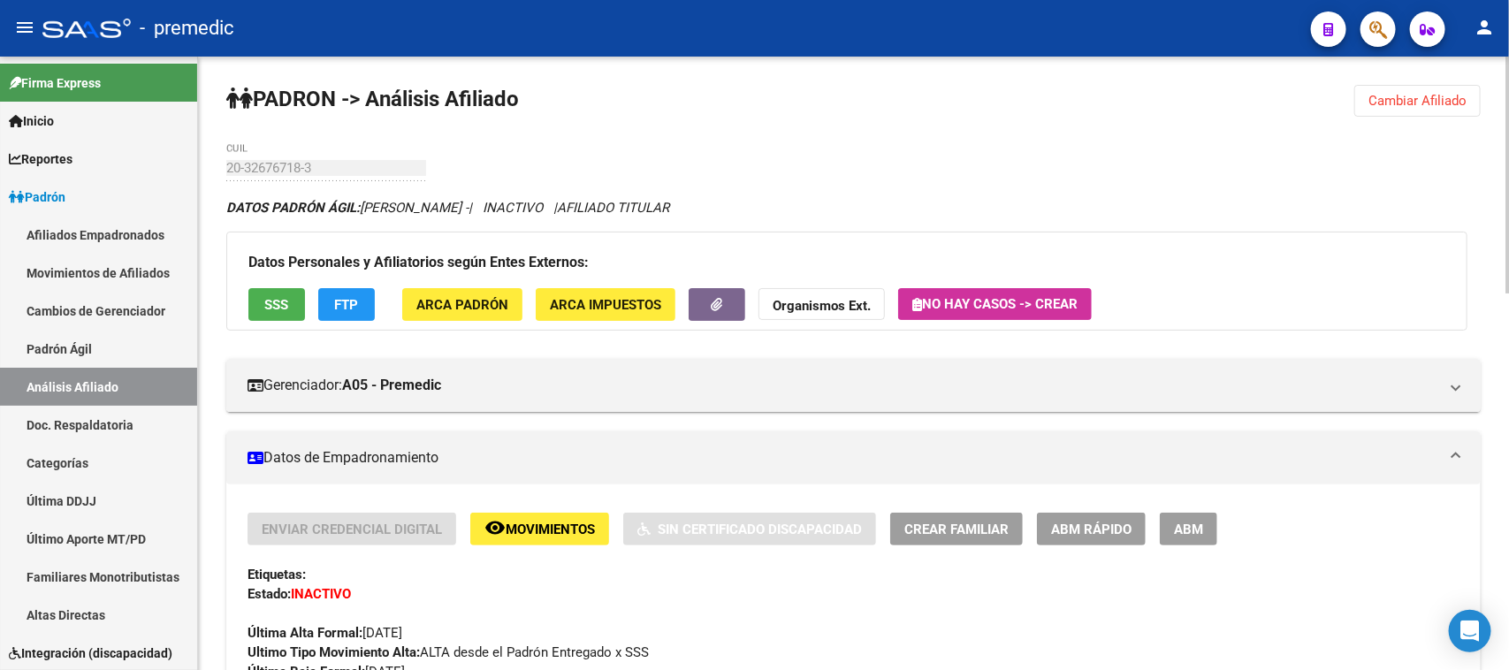
click at [1450, 102] on span "Cambiar Afiliado" at bounding box center [1418, 101] width 98 height 16
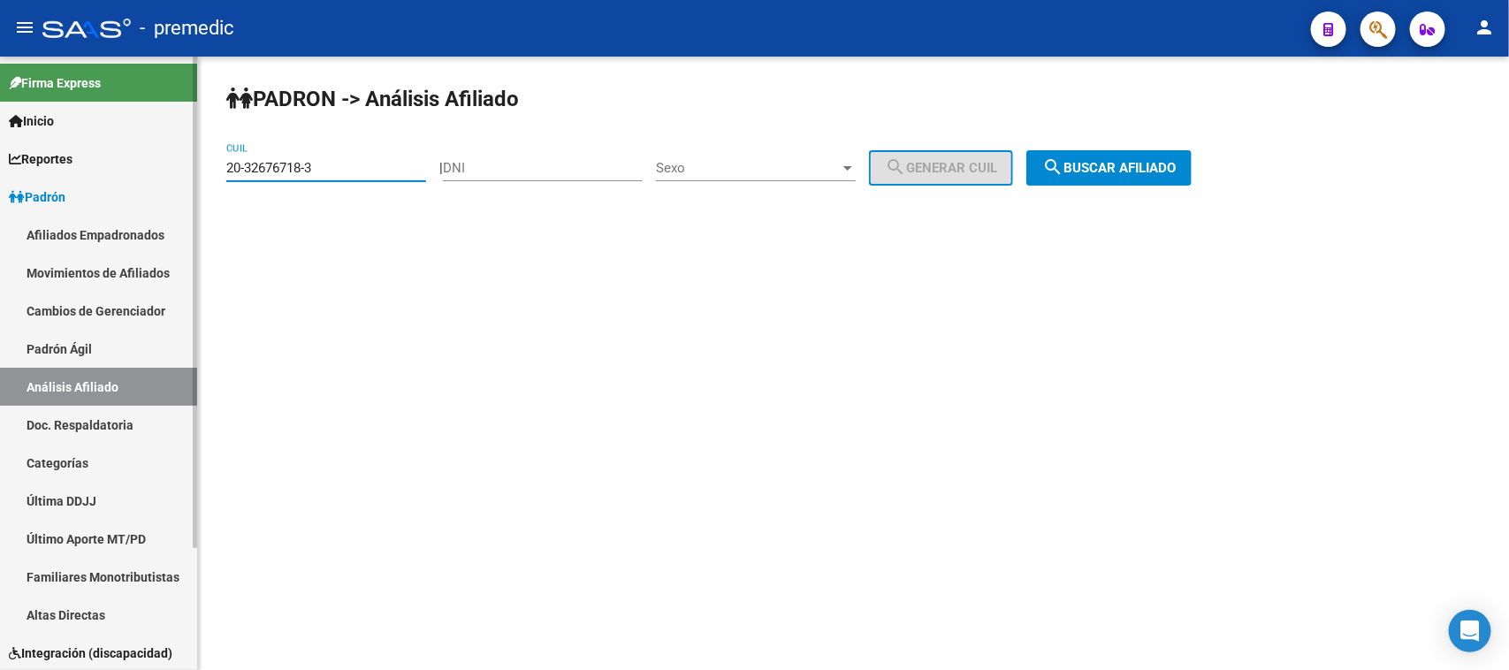
drag, startPoint x: 330, startPoint y: 165, endPoint x: 119, endPoint y: 152, distance: 210.9
click at [119, 152] on mat-sidenav-container "Firma Express Inicio Calendario SSS Instructivos Contacto OS Reportes Padrón Tr…" at bounding box center [754, 364] width 1509 height 614
paste input "23036496-7"
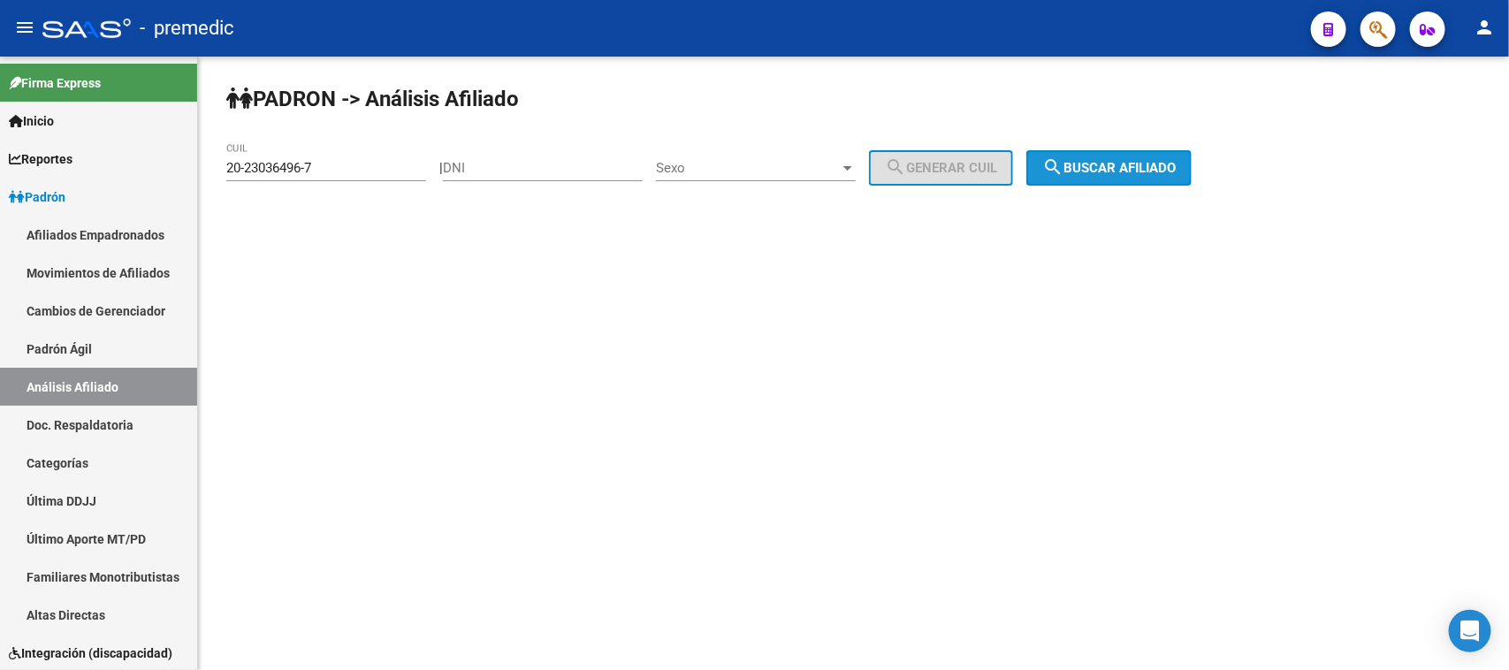
click at [1176, 164] on span "search Buscar afiliado" at bounding box center [1110, 168] width 134 height 16
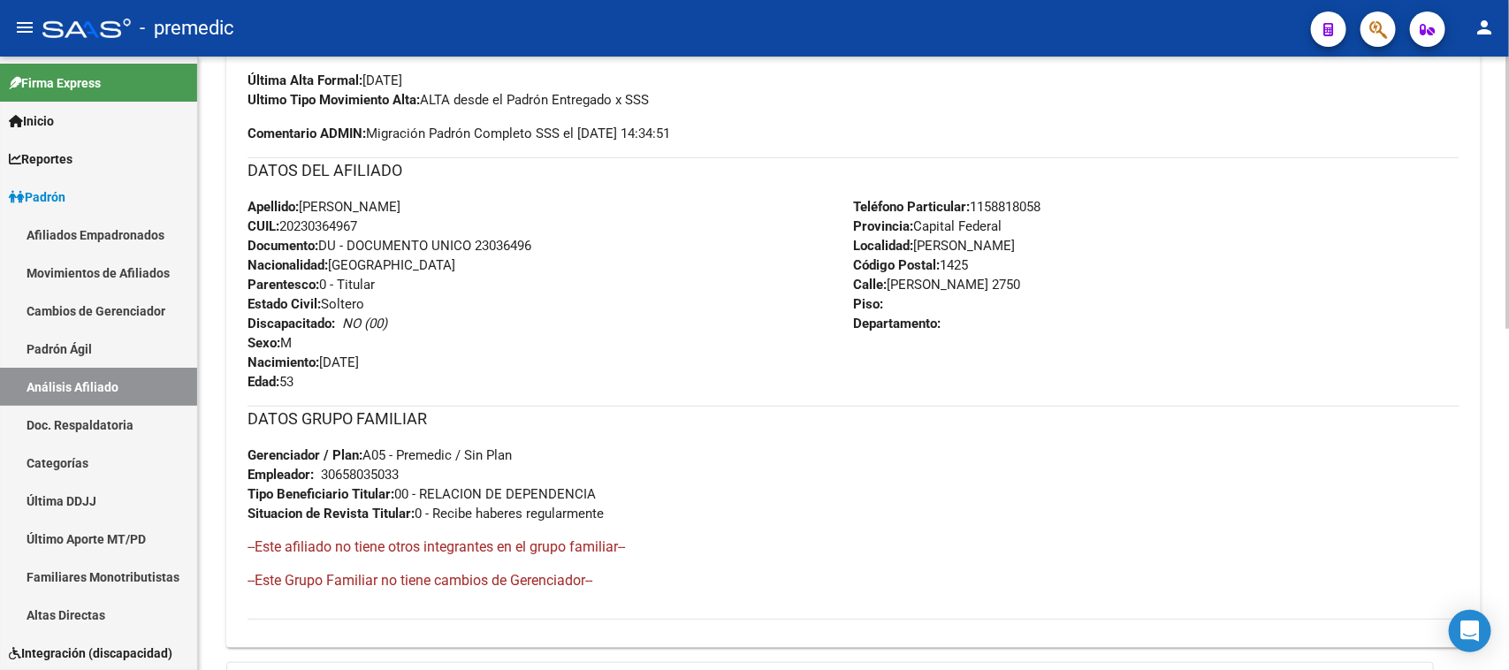
scroll to position [772, 0]
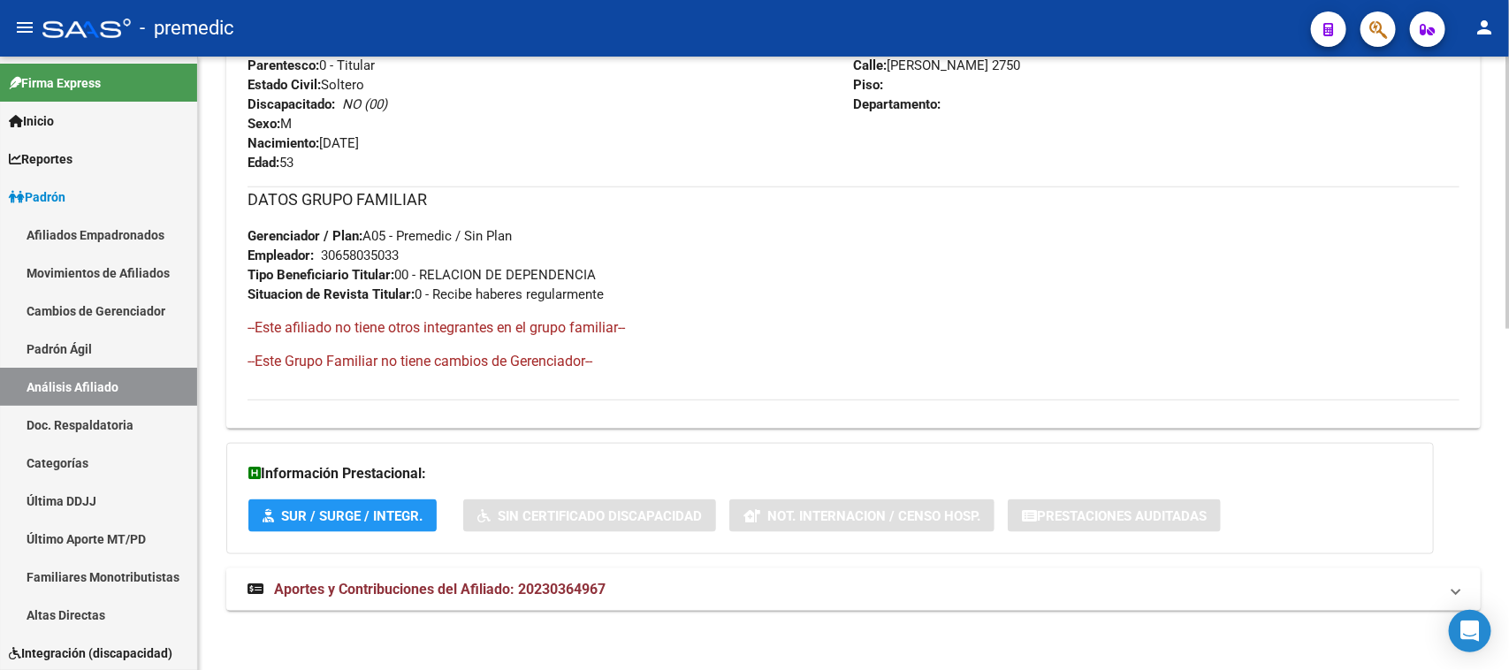
click at [457, 601] on mat-expansion-panel-header "Aportes y Contribuciones del Afiliado: 20230364967" at bounding box center [853, 590] width 1255 height 42
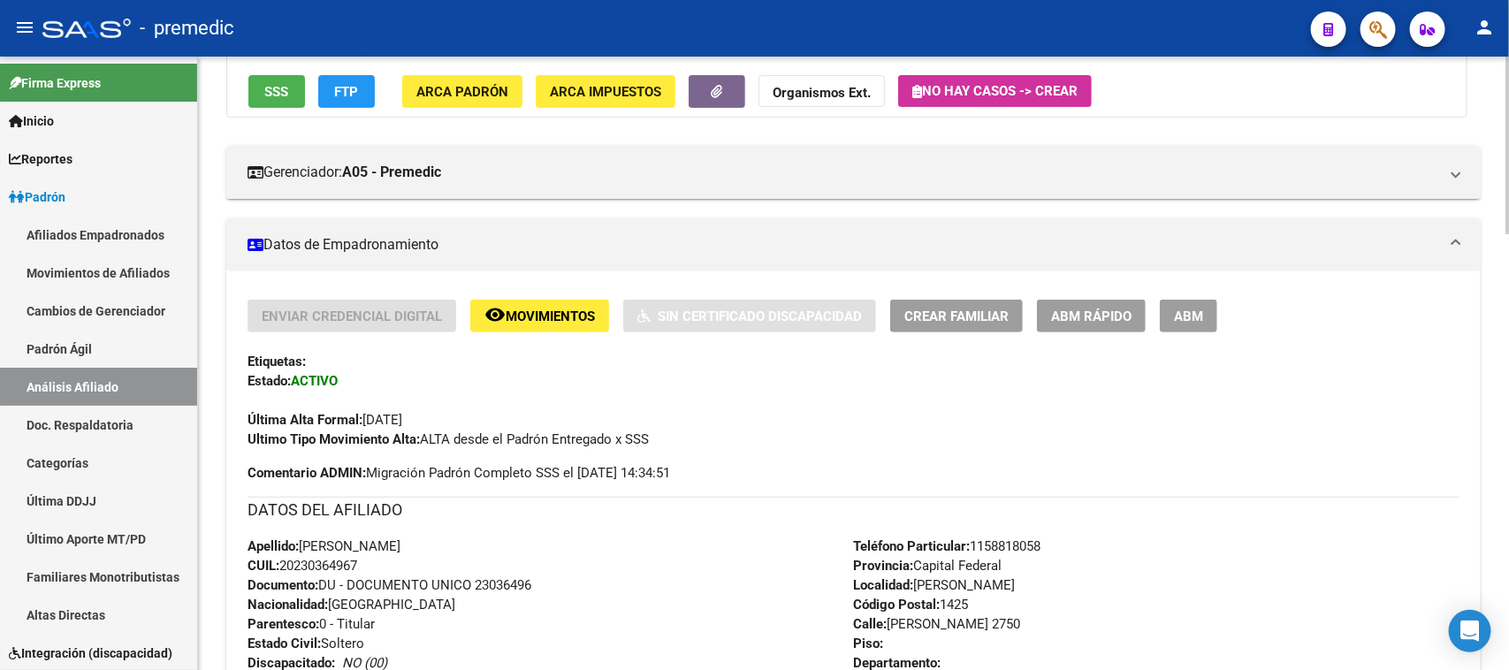
scroll to position [0, 0]
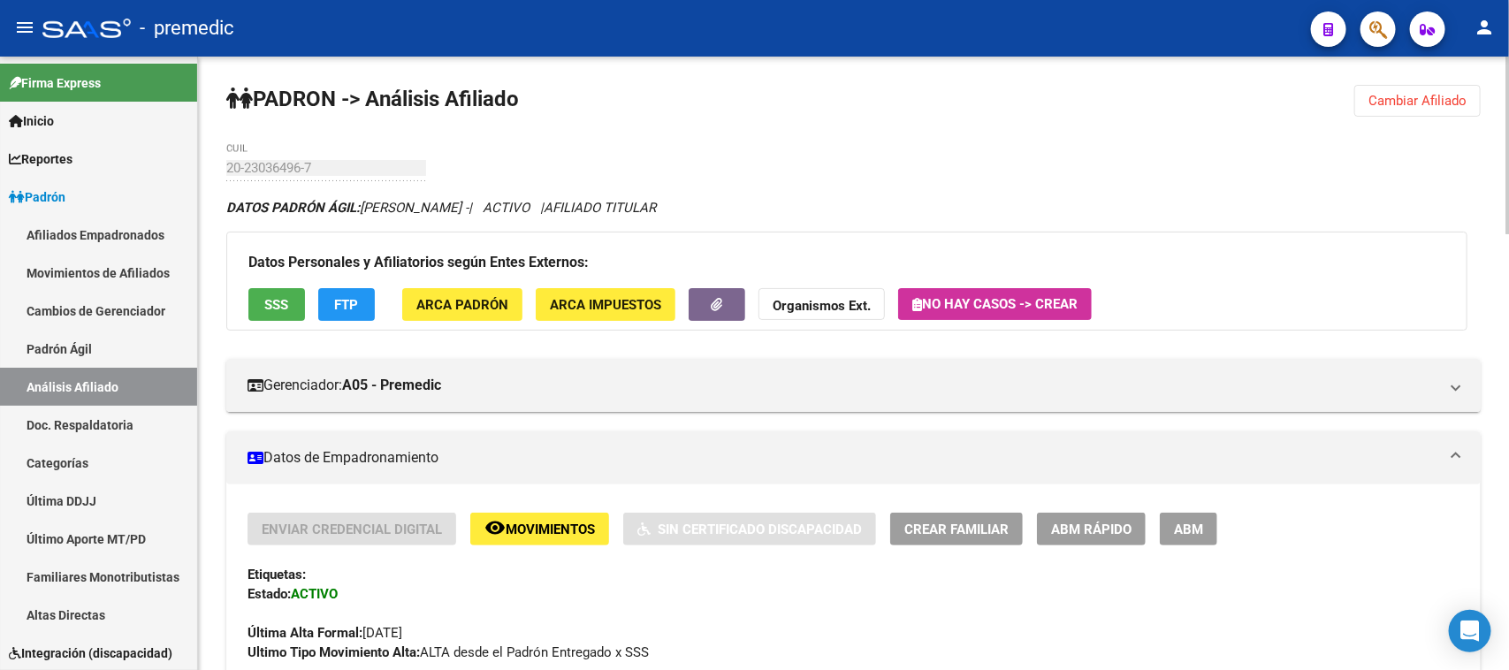
click at [1360, 113] on button "Cambiar Afiliado" at bounding box center [1418, 101] width 126 height 32
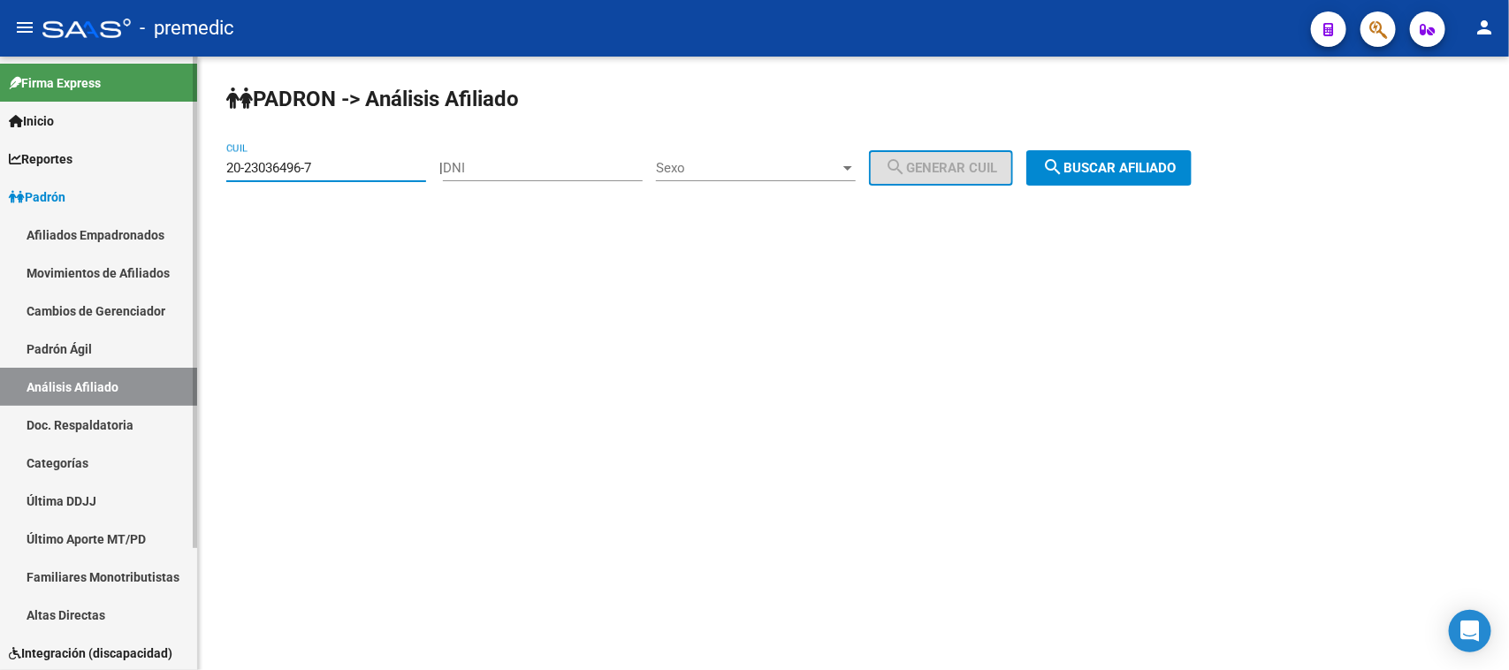
drag, startPoint x: 345, startPoint y: 169, endPoint x: 118, endPoint y: 166, distance: 227.3
click at [118, 166] on mat-sidenav-container "Firma Express Inicio Calendario SSS Instructivos Contacto OS Reportes Padrón Tr…" at bounding box center [754, 364] width 1509 height 614
paste input "3-26328543-3"
click at [1092, 164] on span "search Buscar afiliado" at bounding box center [1110, 168] width 134 height 16
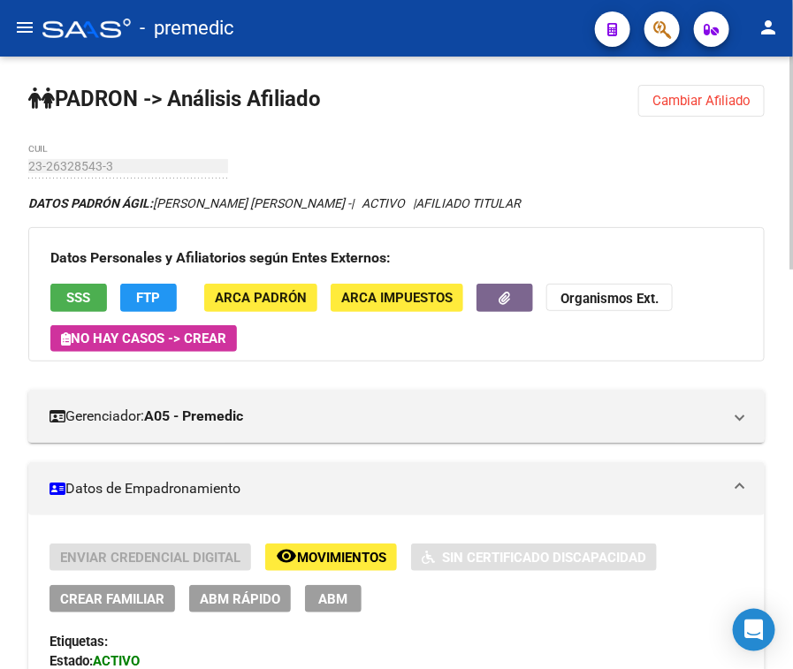
click at [668, 98] on span "Cambiar Afiliado" at bounding box center [702, 101] width 98 height 16
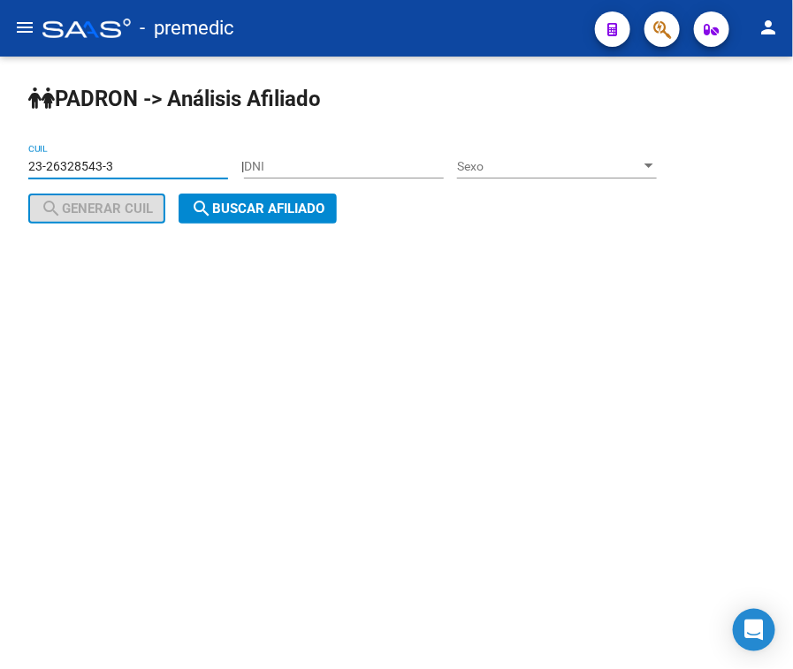
drag, startPoint x: 122, startPoint y: 172, endPoint x: -16, endPoint y: 156, distance: 139.0
click at [0, 156] on html "menu - premedic person Firma Express Inicio Calendario SSS Instructivos Contact…" at bounding box center [396, 334] width 793 height 669
paste input "7-26199169-7"
click at [231, 202] on span "search Buscar afiliado" at bounding box center [258, 209] width 134 height 16
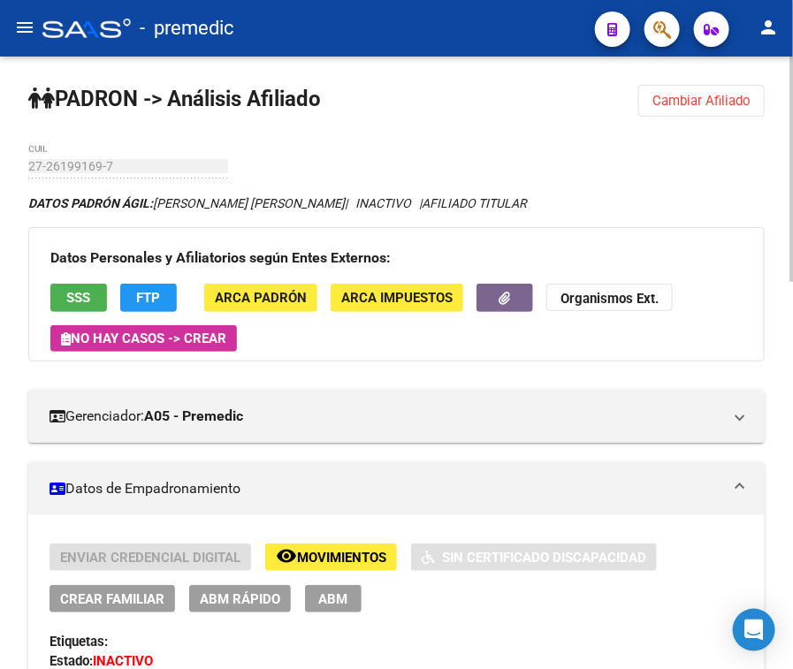
click at [664, 100] on span "Cambiar Afiliado" at bounding box center [702, 101] width 98 height 16
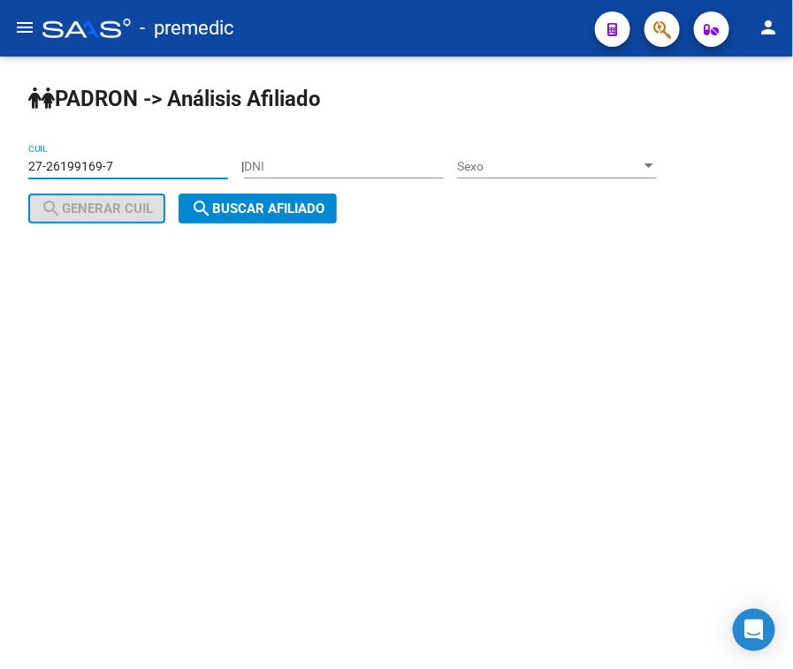
drag, startPoint x: 149, startPoint y: 166, endPoint x: -22, endPoint y: 168, distance: 170.7
click at [0, 168] on html "menu - premedic person Firma Express Inicio Calendario SSS Instructivos Contact…" at bounding box center [396, 334] width 793 height 669
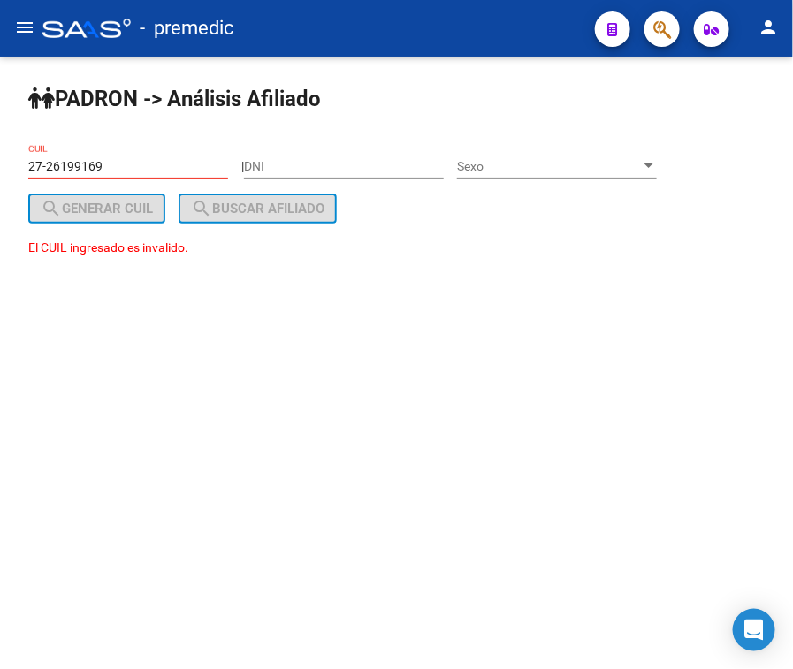
type input "27-26199169-7"
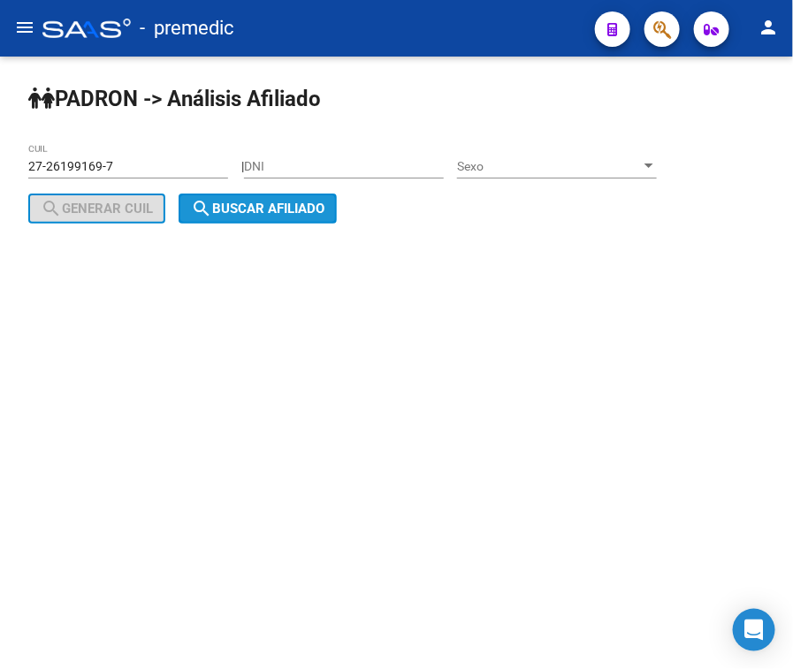
click at [281, 210] on span "search Buscar afiliado" at bounding box center [258, 209] width 134 height 16
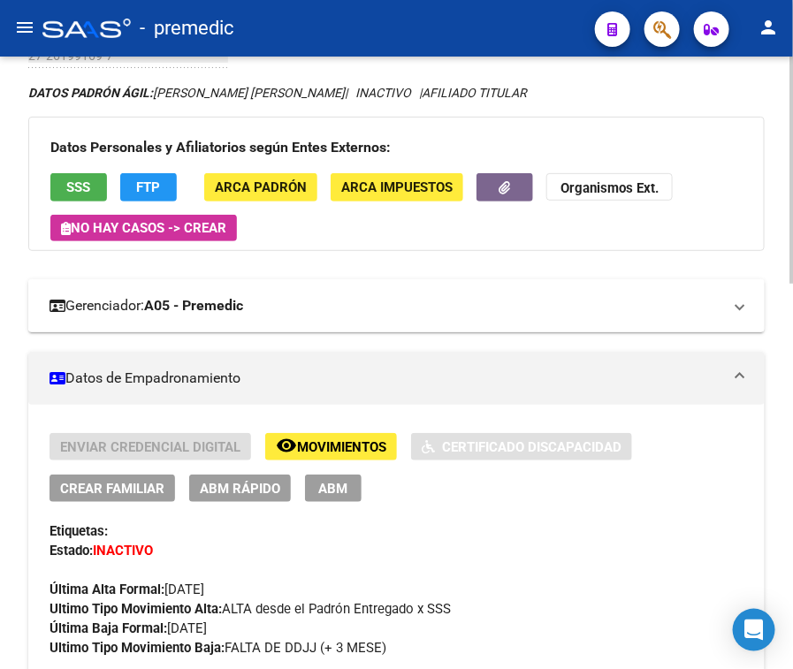
scroll to position [332, 0]
